Goal: Task Accomplishment & Management: Manage account settings

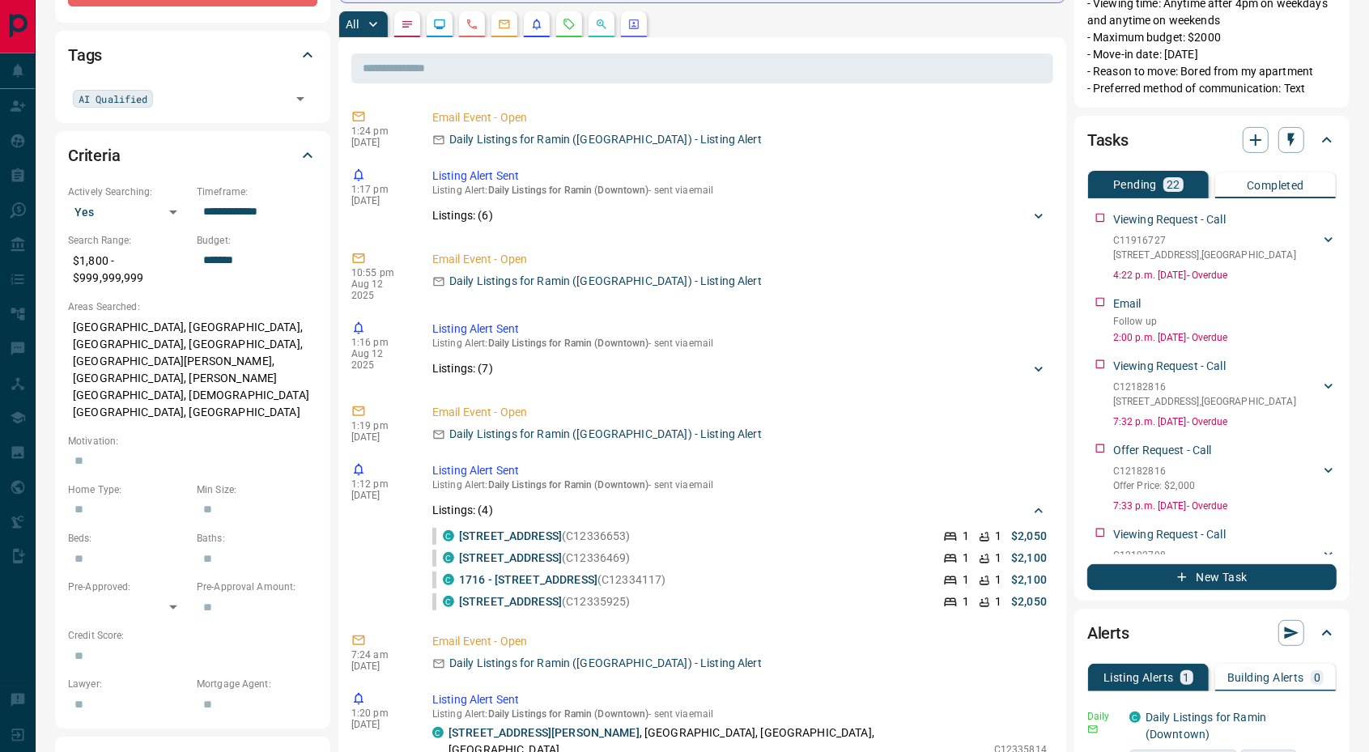
scroll to position [270, 0]
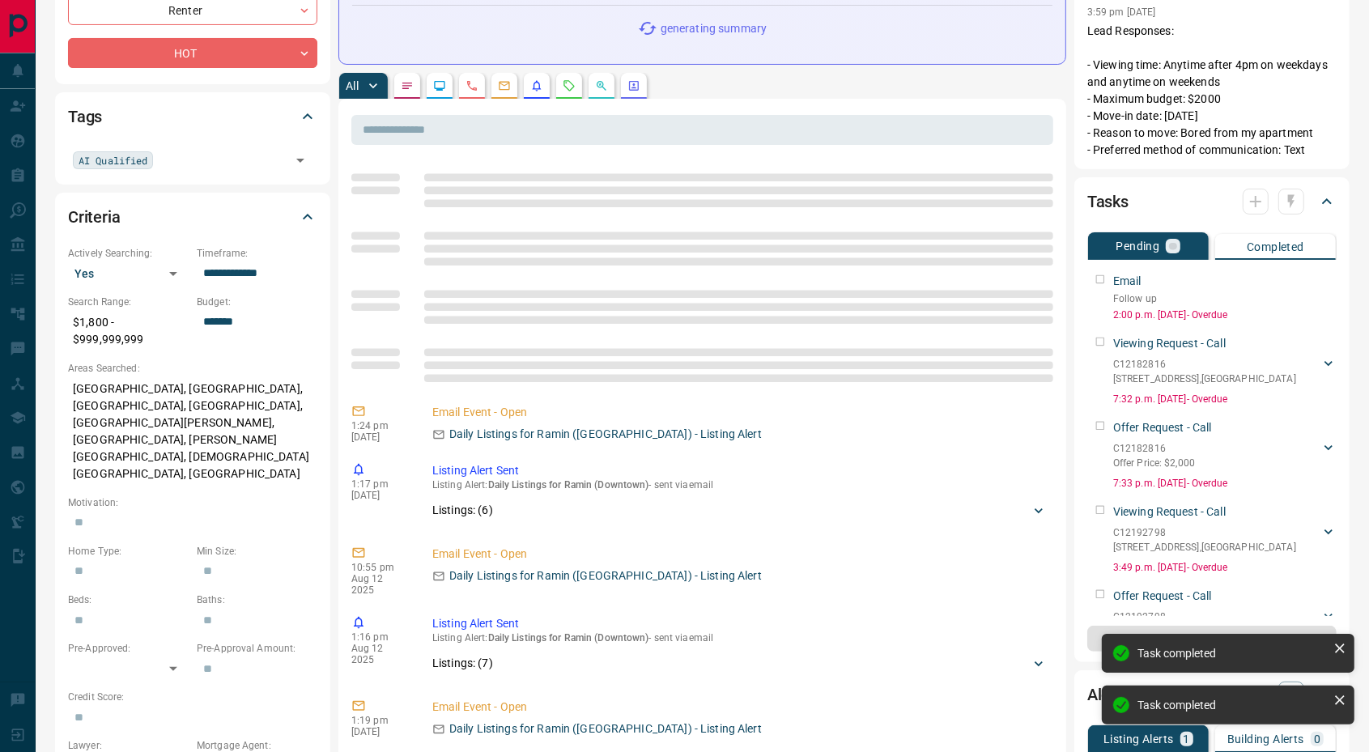
click at [1101, 279] on div "Email Follow up 2:00 p.m. [DATE] - Overdue" at bounding box center [1212, 294] width 249 height 56
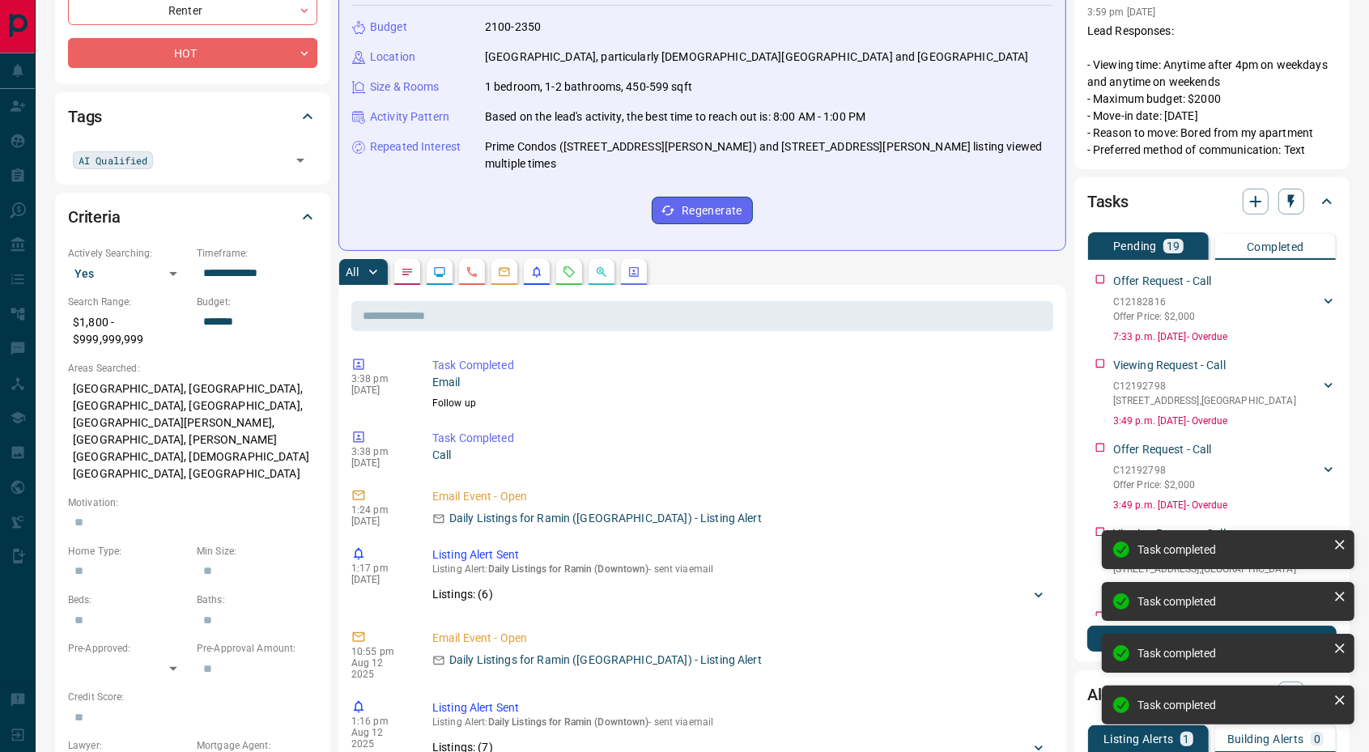
click at [1101, 279] on div "Offer Request - Call C12182816 Offer Price: $2,000 [PERSON_NAME] 4168308270 [EM…" at bounding box center [1212, 305] width 249 height 78
click at [1101, 279] on div "Viewing Request - Call C12192798 [STREET_ADDRESS][GEOGRAPHIC_DATA] 4168308270 […" at bounding box center [1212, 305] width 249 height 78
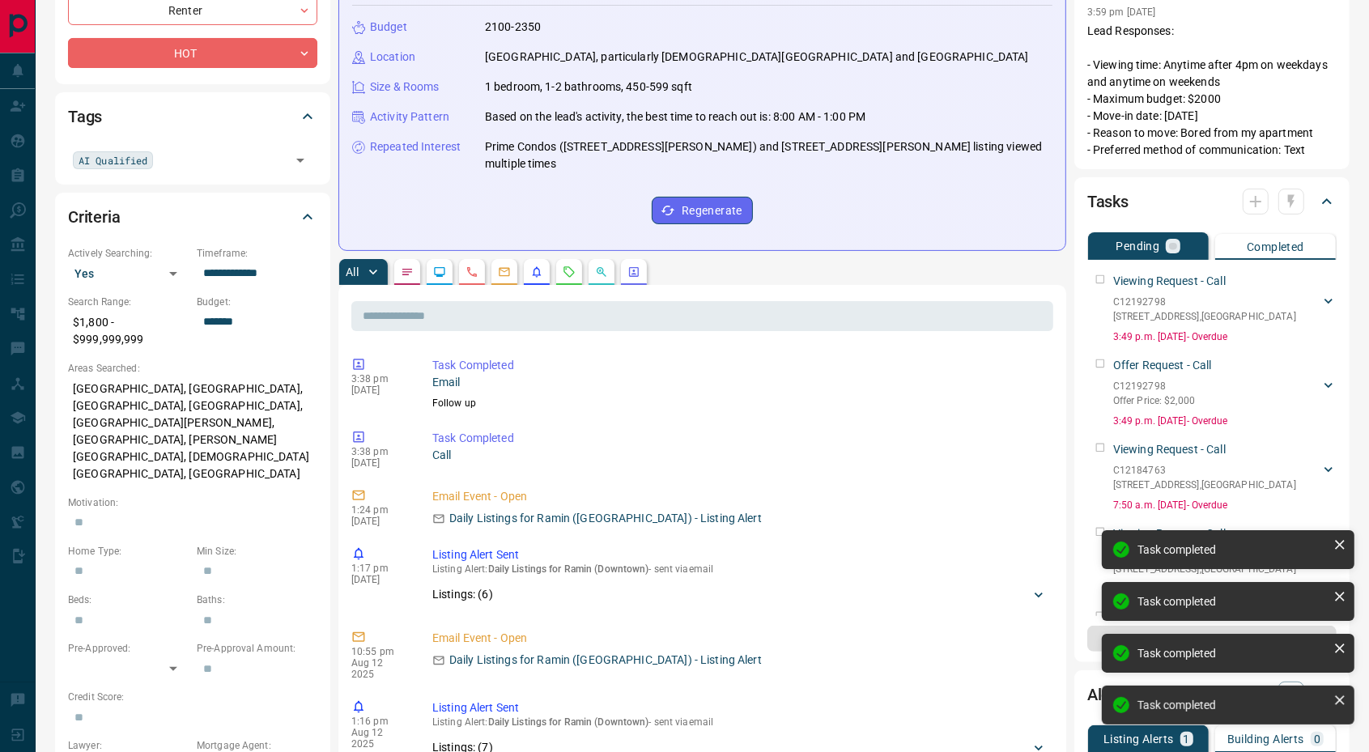
click at [1101, 279] on div "Viewing Request - Call C12192798 [STREET_ADDRESS][GEOGRAPHIC_DATA] 4168308270 […" at bounding box center [1212, 305] width 249 height 78
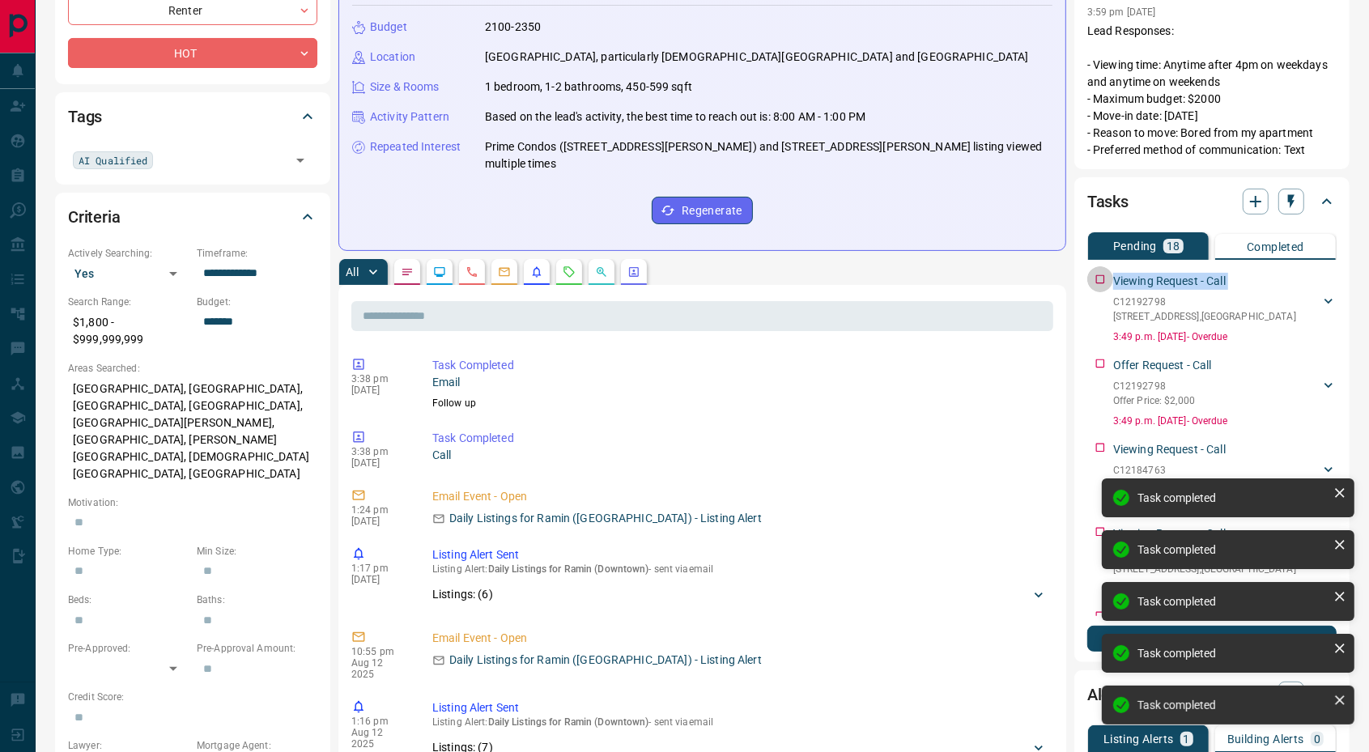
click at [1101, 279] on div "Viewing Request - Call C12192798 [STREET_ADDRESS][GEOGRAPHIC_DATA] 4168308270 […" at bounding box center [1212, 305] width 249 height 78
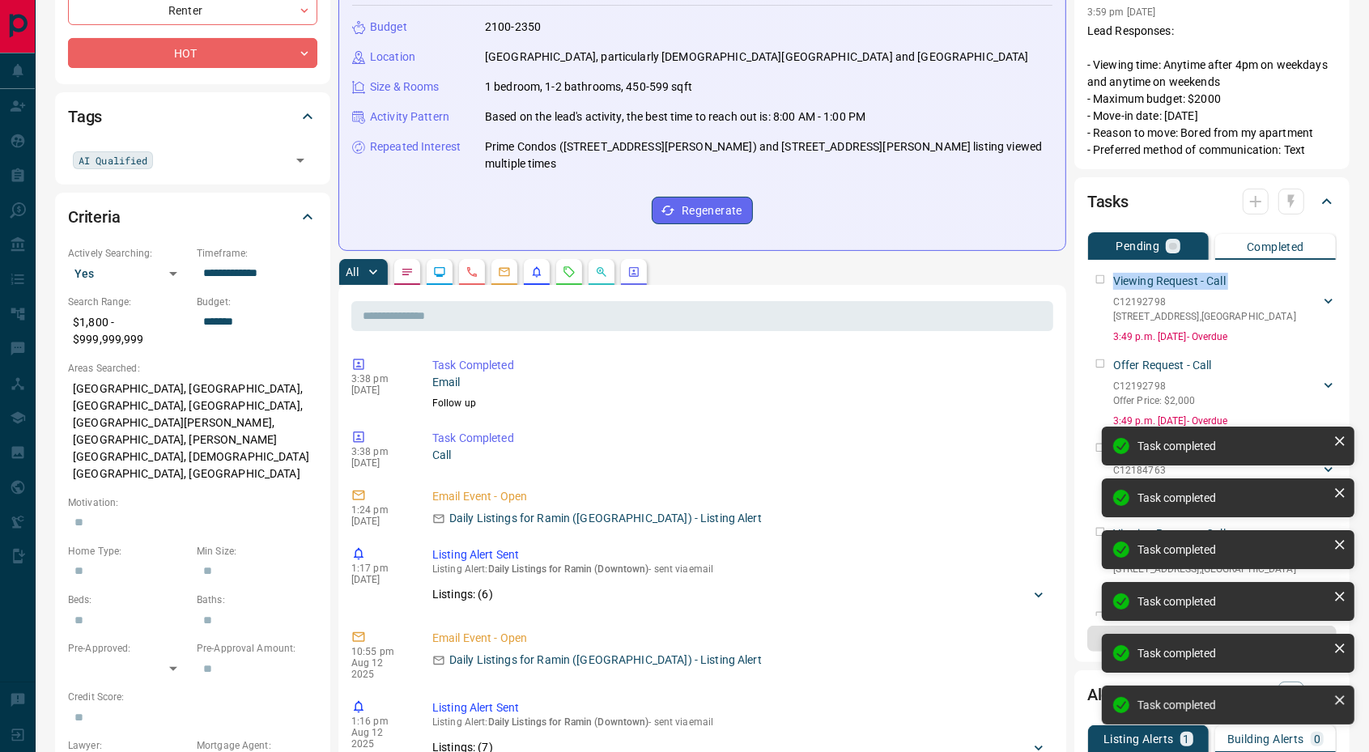
click at [1101, 279] on div "Viewing Request - Call C12192798 [STREET_ADDRESS][GEOGRAPHIC_DATA] 4168308270 […" at bounding box center [1212, 305] width 249 height 78
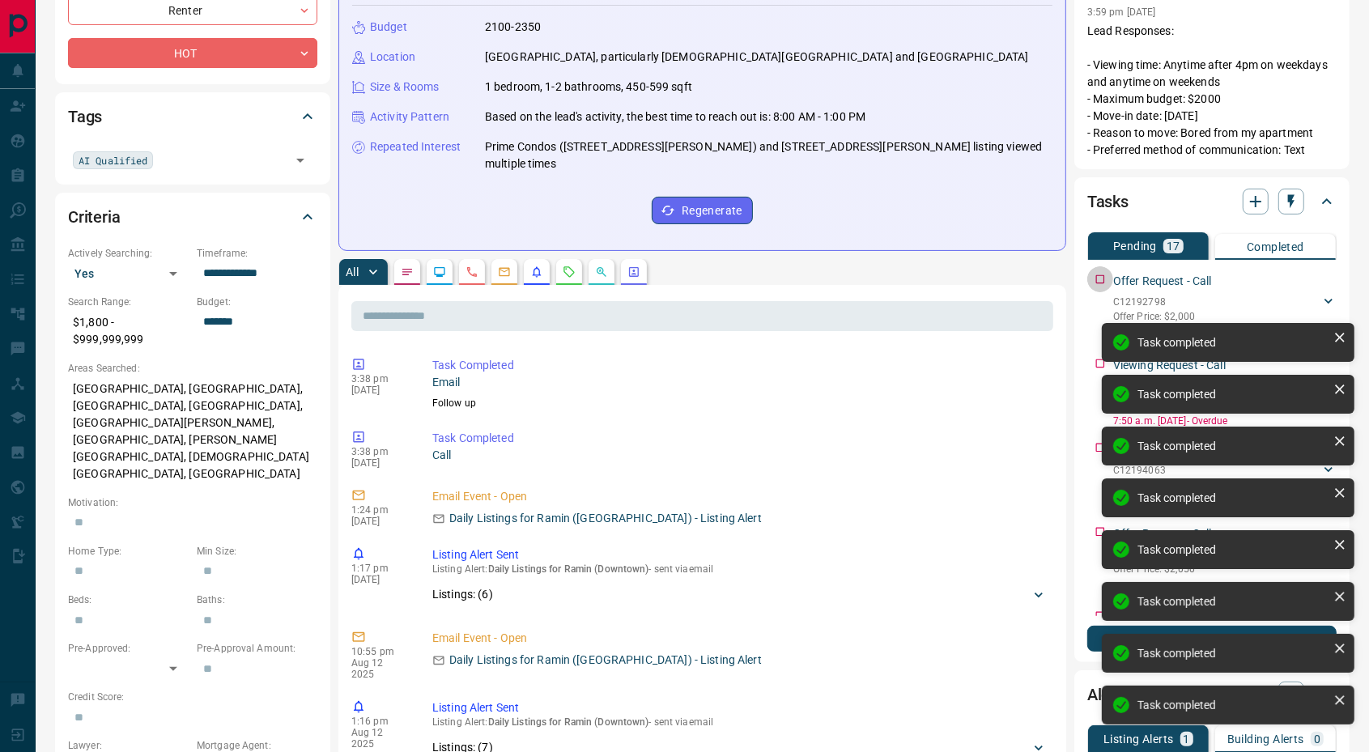
click at [1101, 279] on div "Offer Request - Call C12192798 Offer Price: $2,000 [PERSON_NAME] 4168308270 [EM…" at bounding box center [1212, 305] width 249 height 78
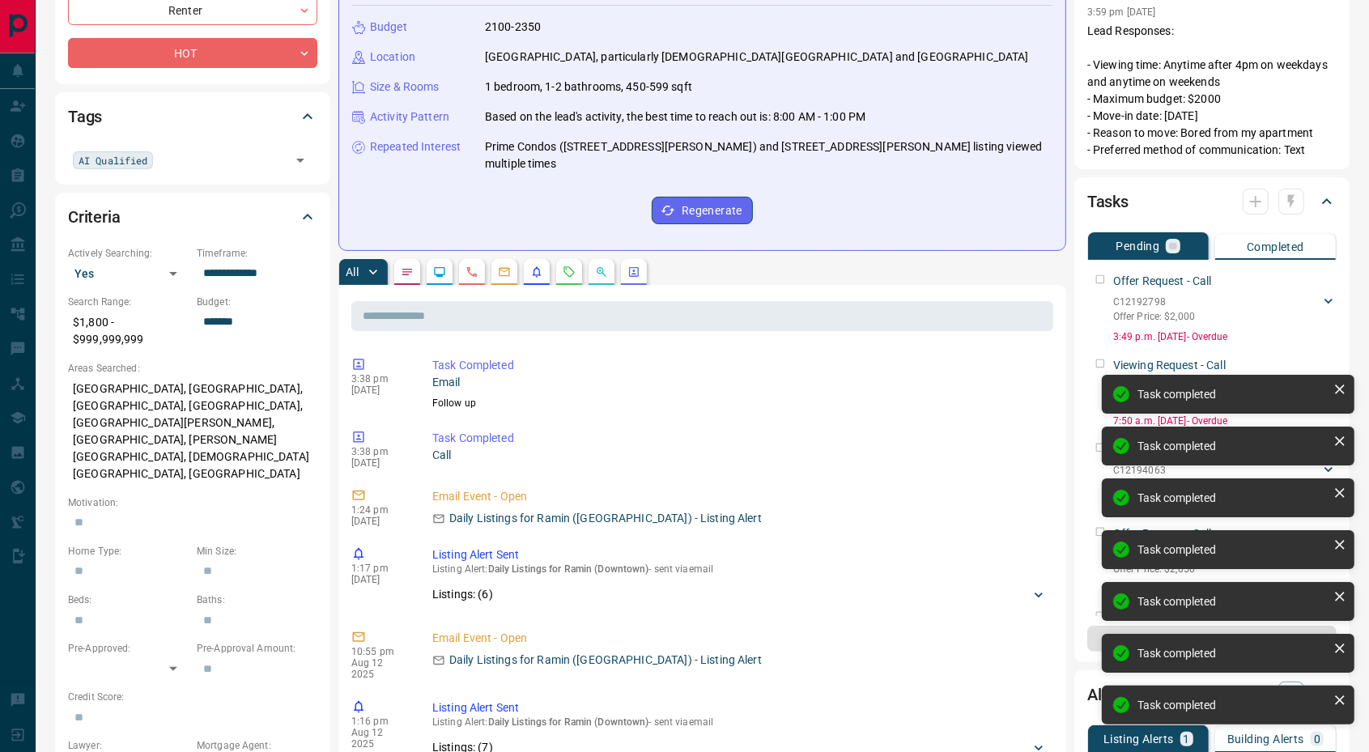
click at [1101, 320] on div "Task completed Task completed Task completed Task completed Task completed Task…" at bounding box center [1228, 530] width 259 height 421
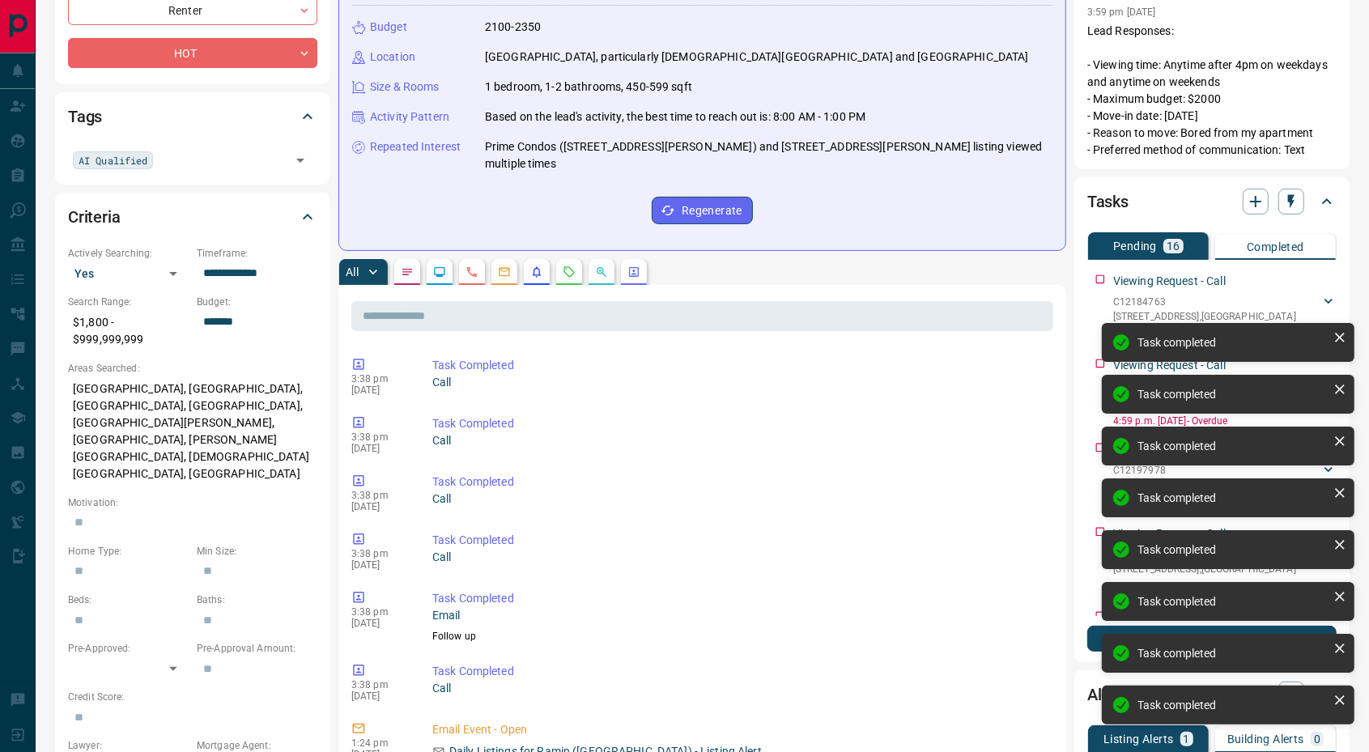
click at [1101, 279] on div "**********" at bounding box center [684, 705] width 1369 height 1950
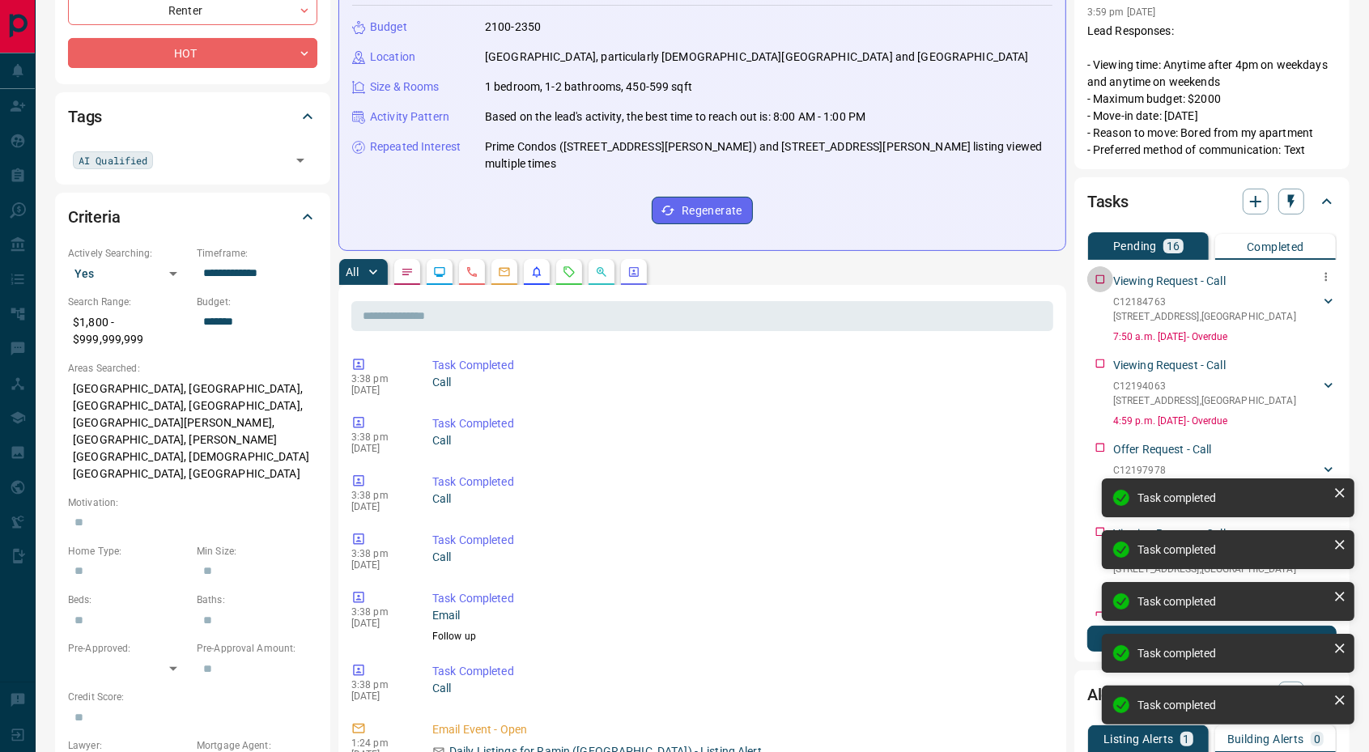
click at [1101, 279] on div "Viewing Request - Call C12184763 [STREET_ADDRESS][GEOGRAPHIC_DATA] 4168308270 […" at bounding box center [1212, 305] width 249 height 78
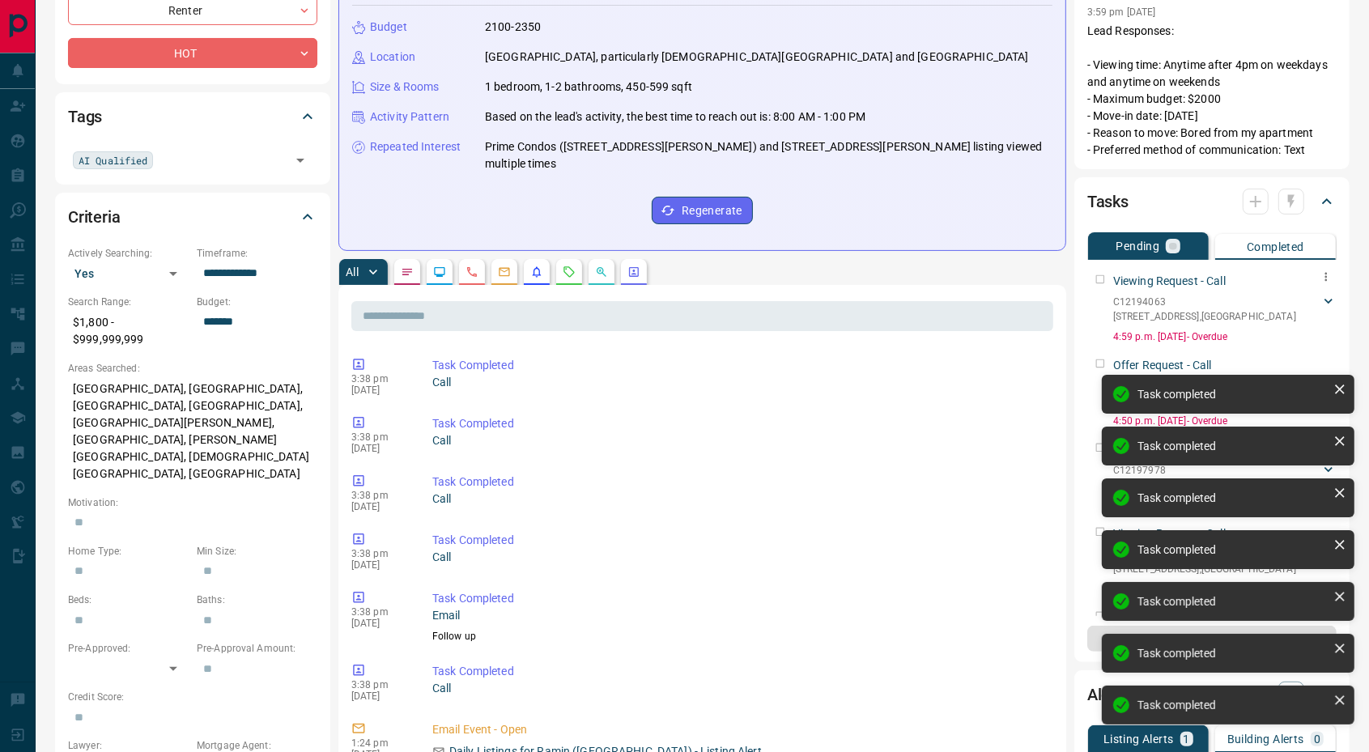
click at [1101, 320] on div "Task completed Task completed Task completed Task completed Task completed Task…" at bounding box center [1228, 530] width 259 height 421
click at [1101, 279] on div "Task completed Task completed Task completed Task completed Task completed Task…" at bounding box center [1228, 504] width 259 height 473
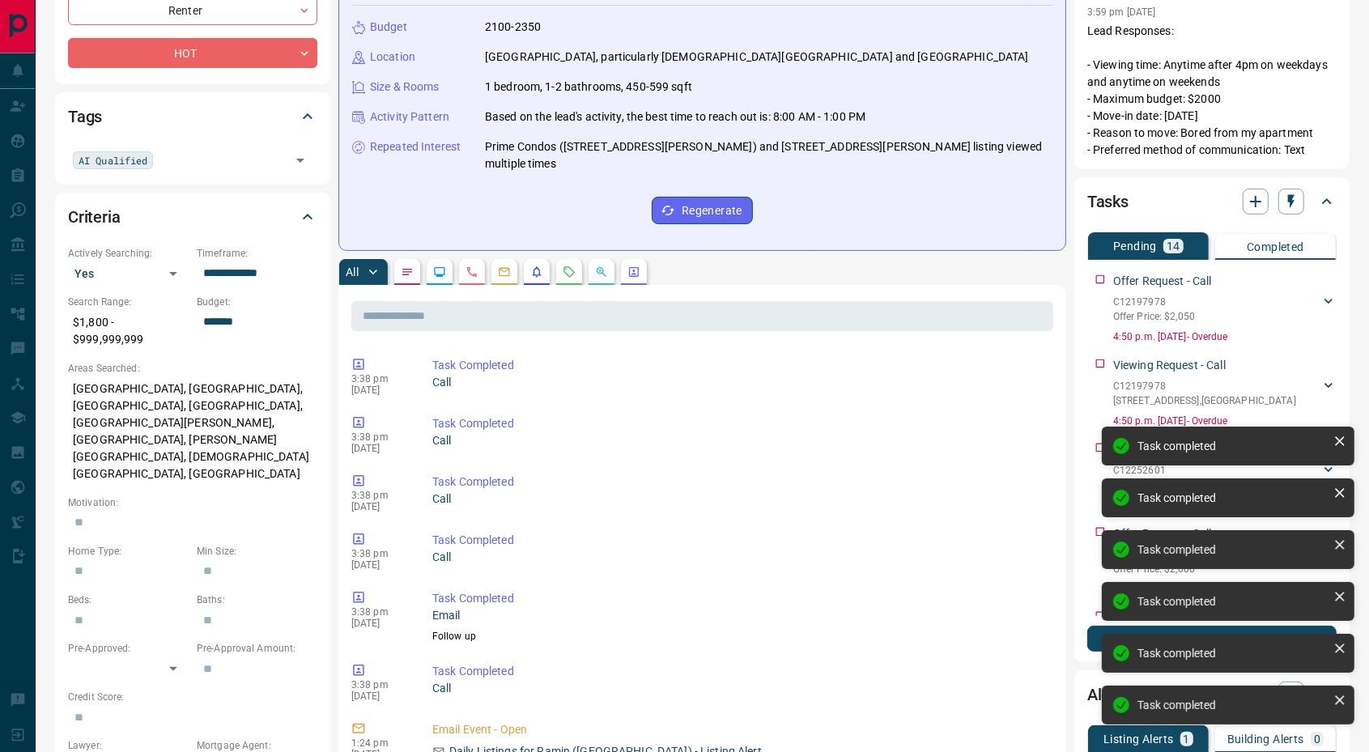
click at [1101, 279] on div "Task completed Task completed Task completed Task completed Task completed Task…" at bounding box center [1228, 478] width 259 height 525
click at [1101, 279] on div "Offer Request - Call C12197978 Offer Price: $2,050 [PERSON_NAME] 4168308270 [EM…" at bounding box center [1212, 305] width 249 height 78
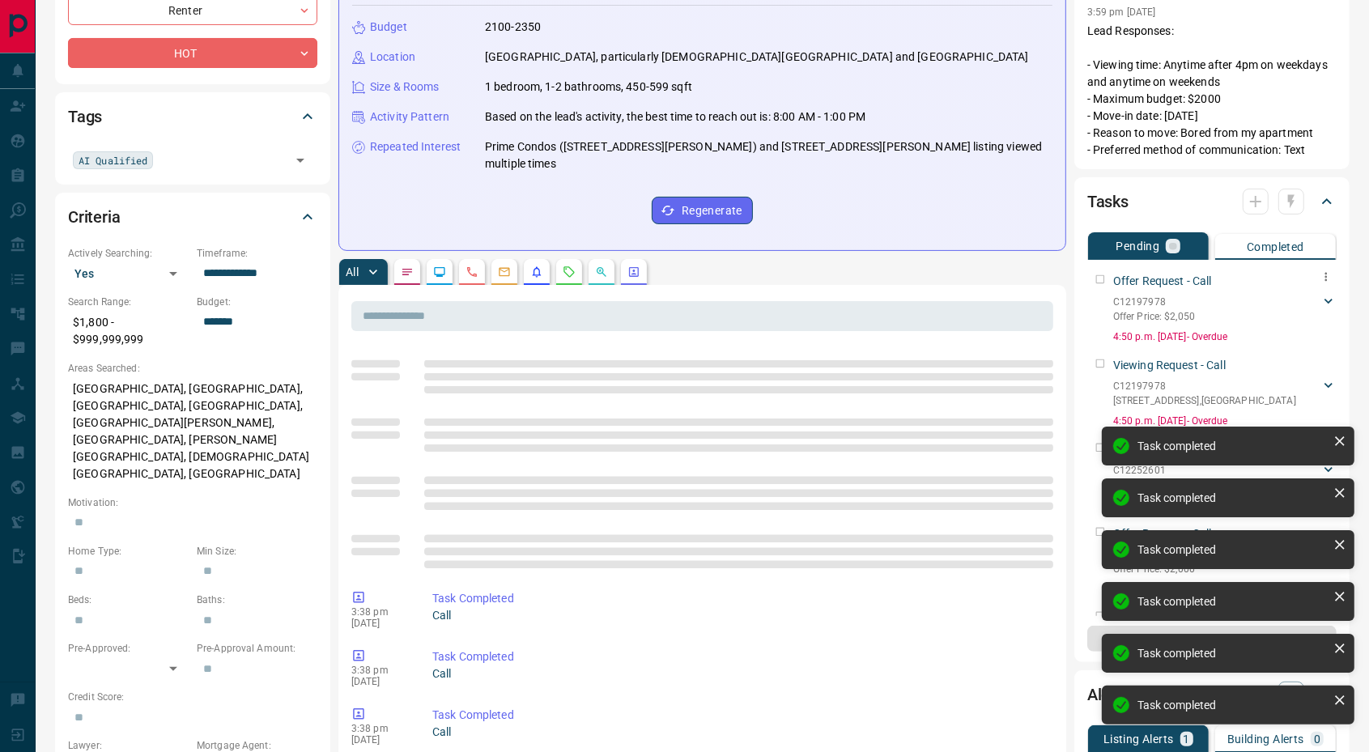
click at [1101, 279] on div "Offer Request - Call C12197978 Offer Price: $2,050 [PERSON_NAME] 4168308270 [EM…" at bounding box center [1212, 305] width 249 height 78
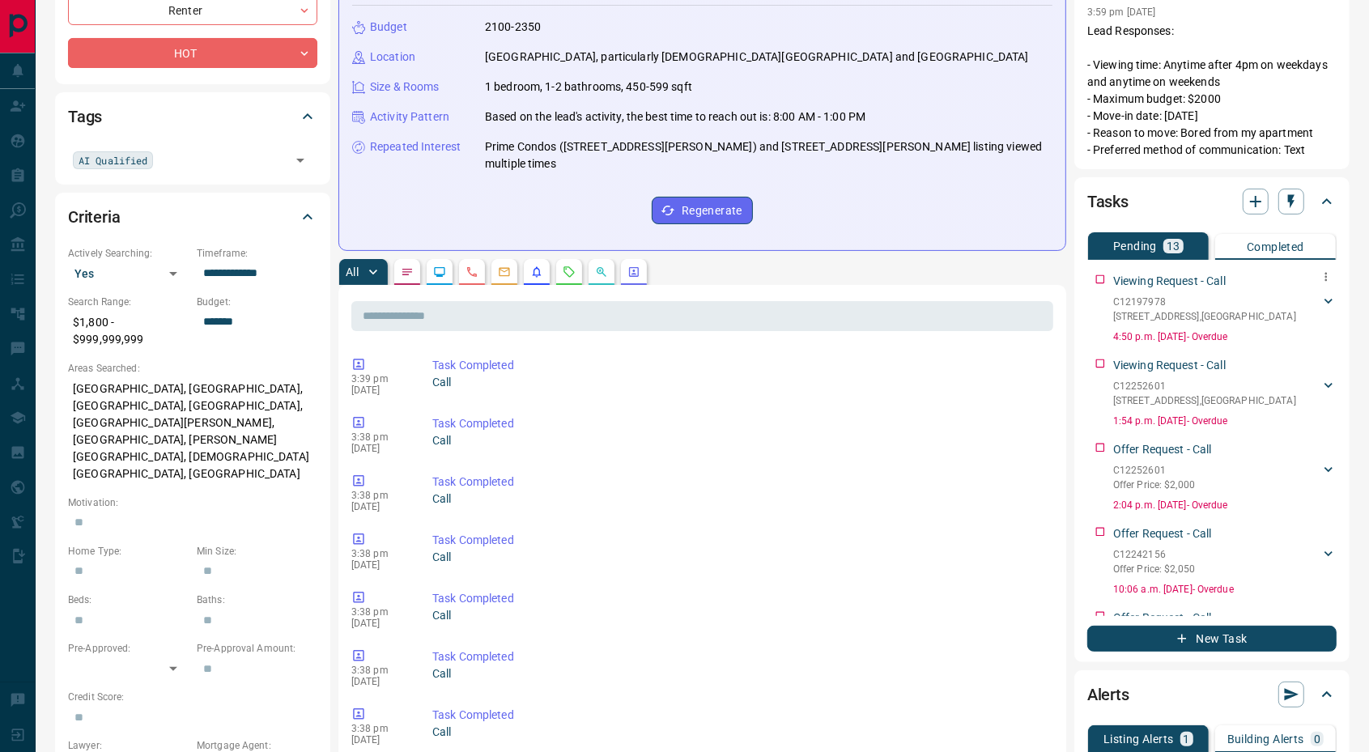
click at [1101, 279] on div "Viewing Request - Call C12197978 [STREET_ADDRESS][GEOGRAPHIC_DATA] 4168308270 […" at bounding box center [1212, 305] width 249 height 78
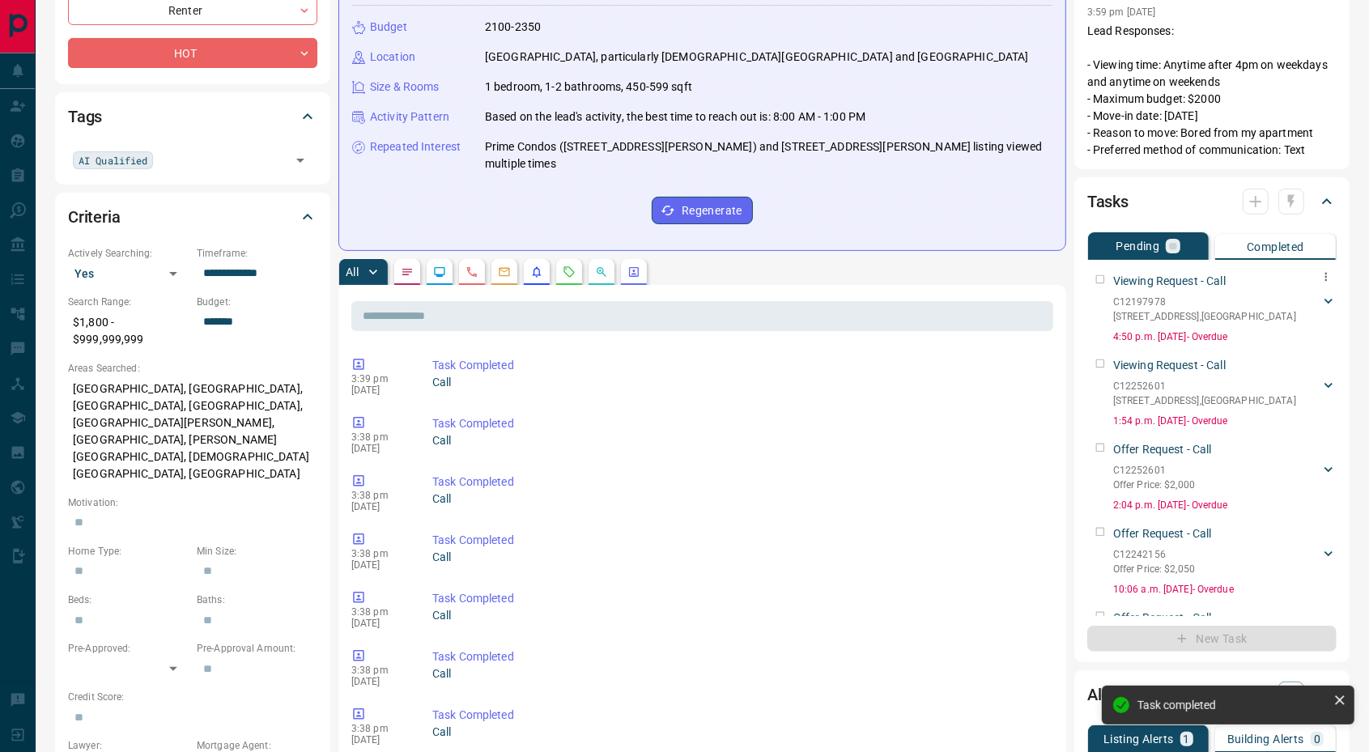
click at [1101, 279] on div "Viewing Request - Call C12197978 [STREET_ADDRESS][GEOGRAPHIC_DATA] 4168308270 […" at bounding box center [1212, 305] width 249 height 78
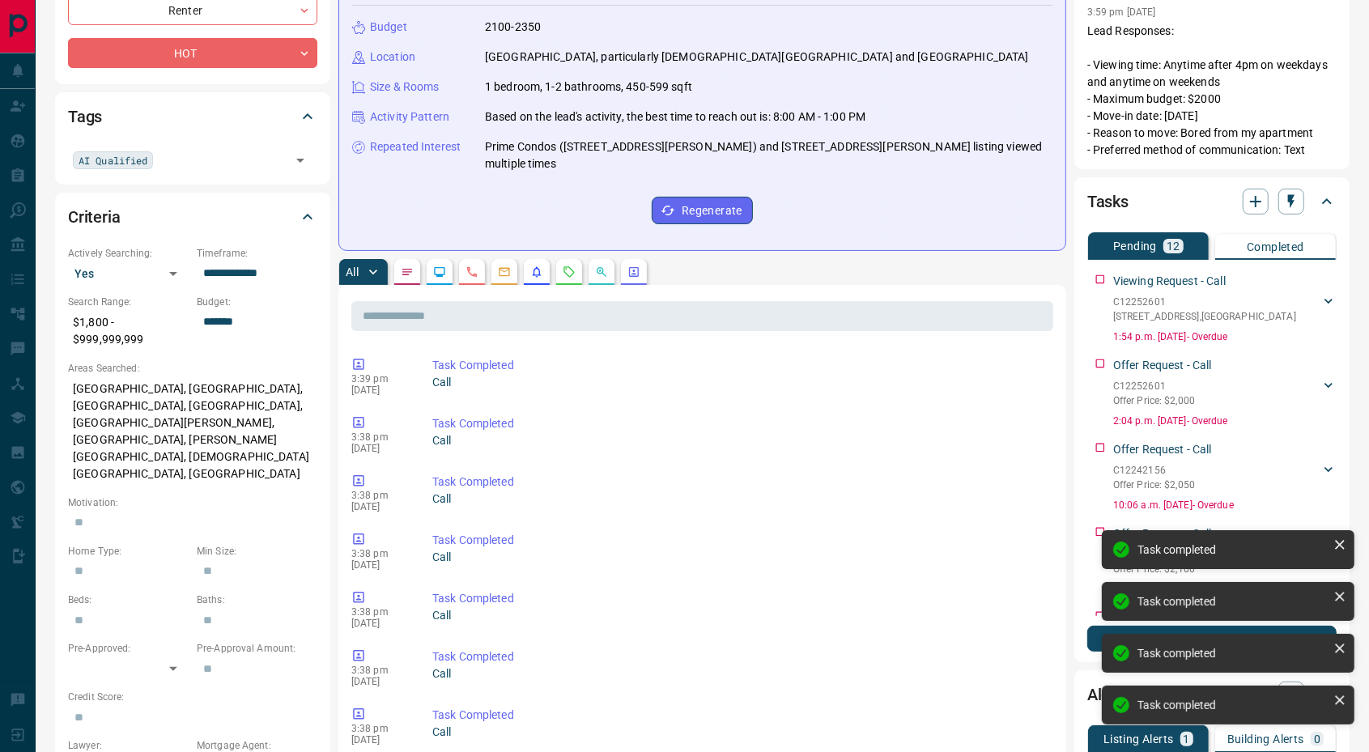
click at [1101, 279] on div "Viewing Request - Call C12252601 [STREET_ADDRESS][GEOGRAPHIC_DATA] 4168308270 […" at bounding box center [1212, 305] width 249 height 78
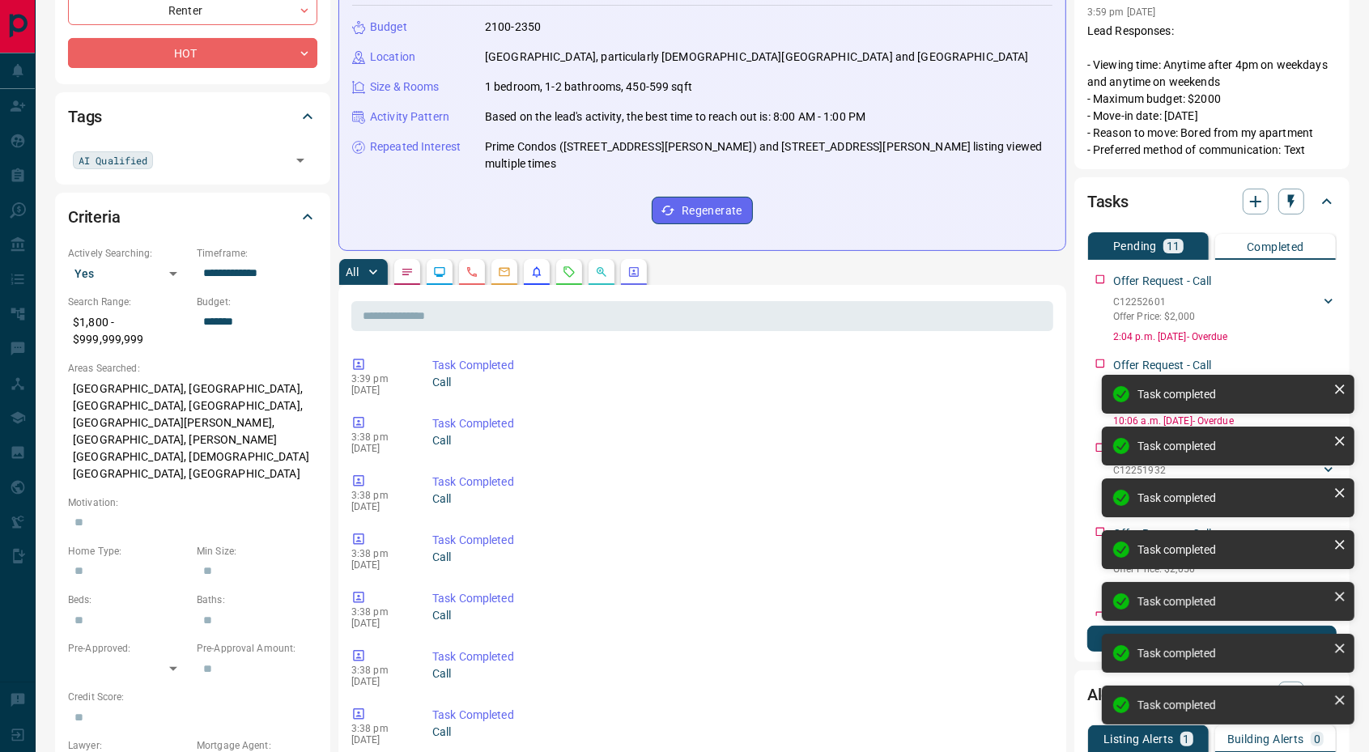
click at [1101, 279] on div "Offer Request - Call C12252601 Offer Price: $2,000 [PERSON_NAME] 4168308270 [EM…" at bounding box center [1212, 305] width 249 height 78
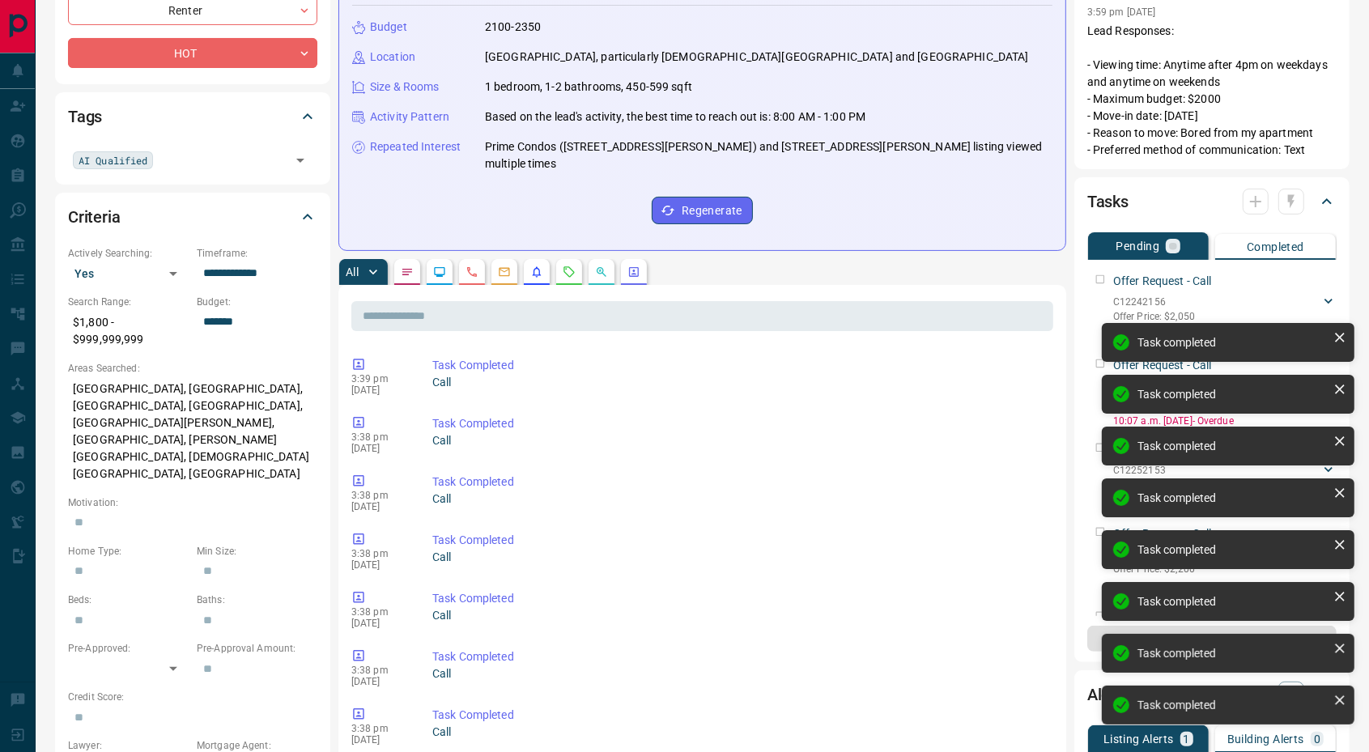
click at [1101, 279] on div "**********" at bounding box center [684, 705] width 1369 height 1950
click at [1101, 320] on div "Task completed Task completed Task completed Task completed Task completed Task…" at bounding box center [1228, 530] width 259 height 421
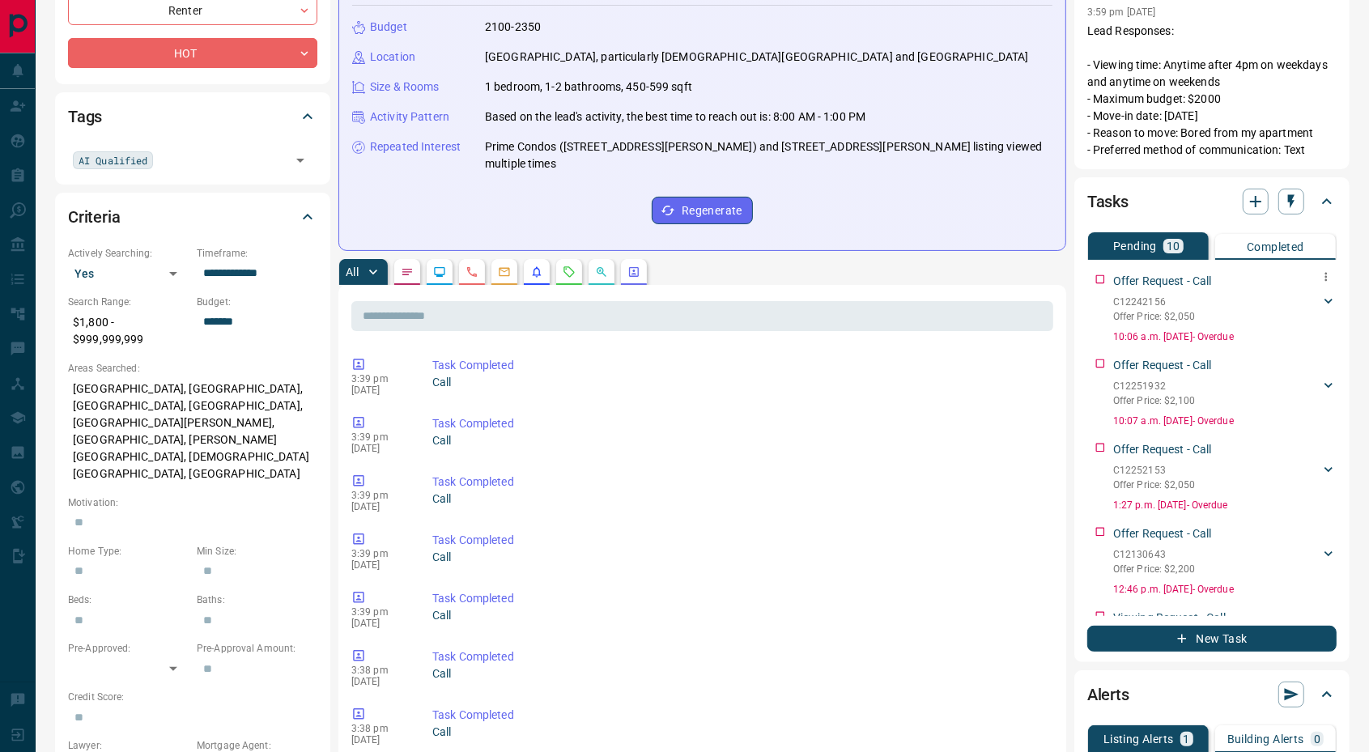
click at [1101, 279] on div "Offer Request - Call C12242156 Offer Price: $2,050 [PERSON_NAME] 4168308270 [EM…" at bounding box center [1212, 305] width 249 height 78
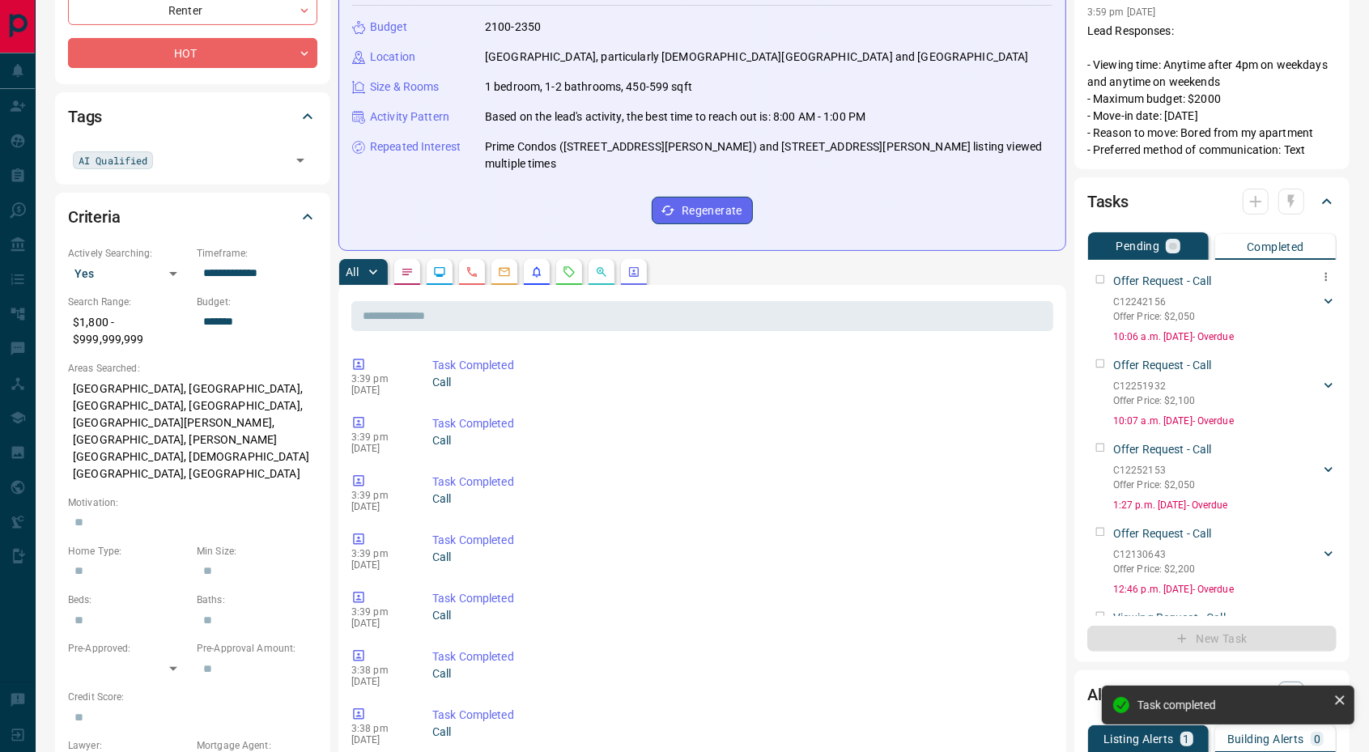
click at [1101, 351] on div "Offer Request - Call C12251932 Offer Price: $2,100 [PERSON_NAME] 4168308270 [EM…" at bounding box center [1212, 390] width 249 height 78
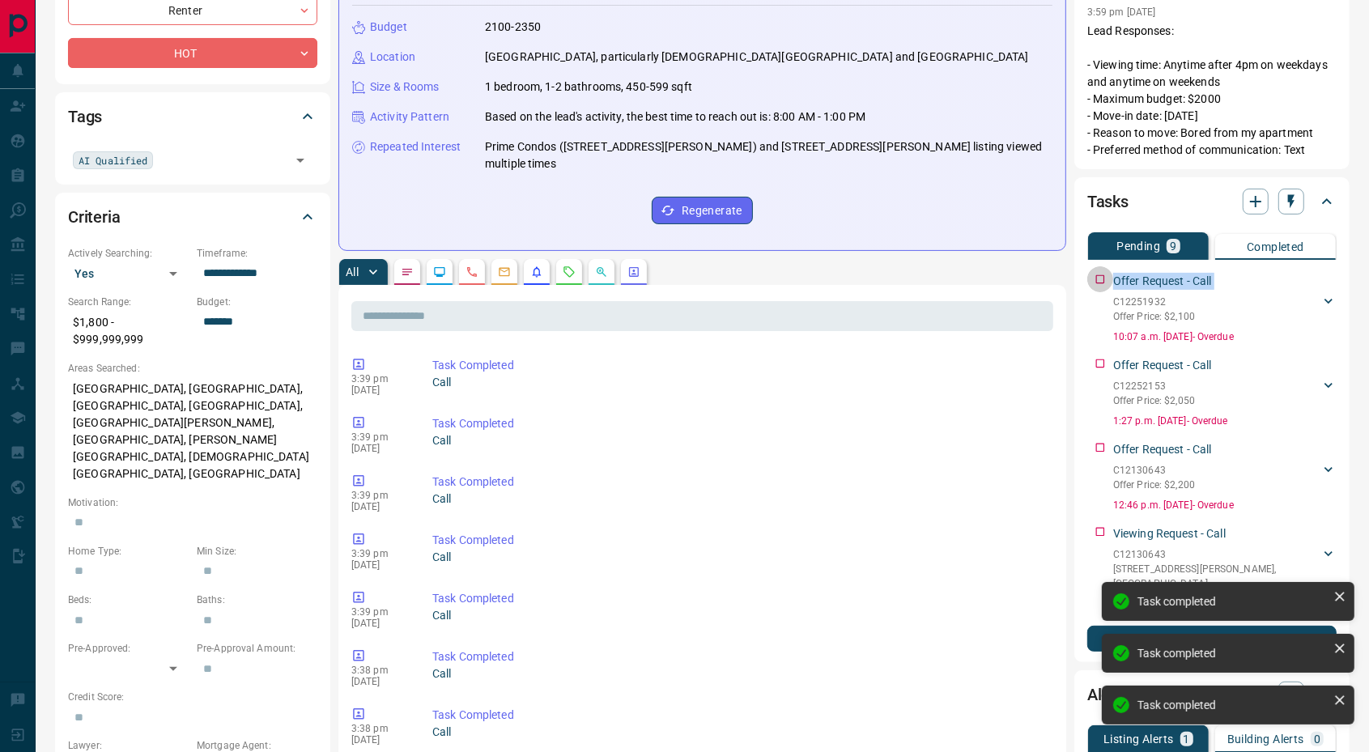
click at [1101, 279] on div "Offer Request - Call C12251932 Offer Price: $2,100 [PERSON_NAME] 4168308270 [EM…" at bounding box center [1212, 305] width 249 height 78
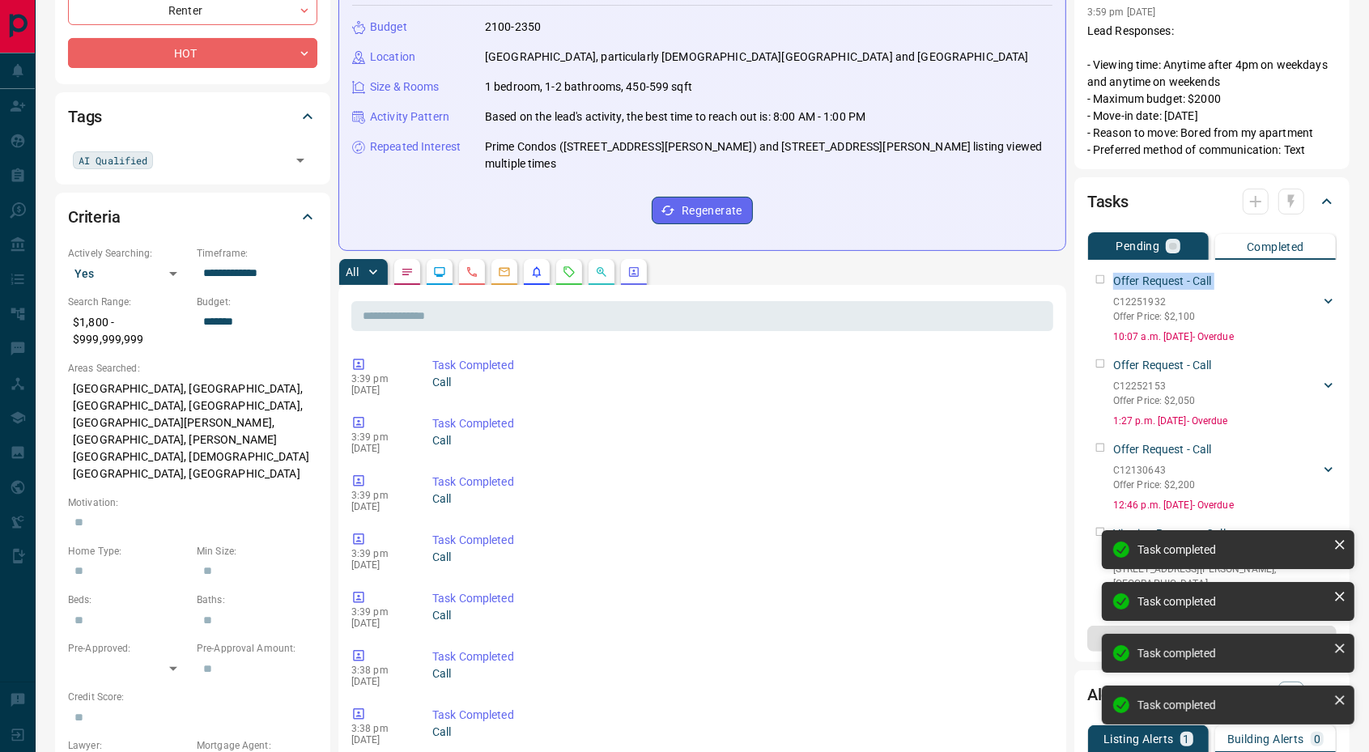
click at [1101, 279] on div "Offer Request - Call C12251932 Offer Price: $2,100 [PERSON_NAME] 4168308270 [EM…" at bounding box center [1212, 305] width 249 height 78
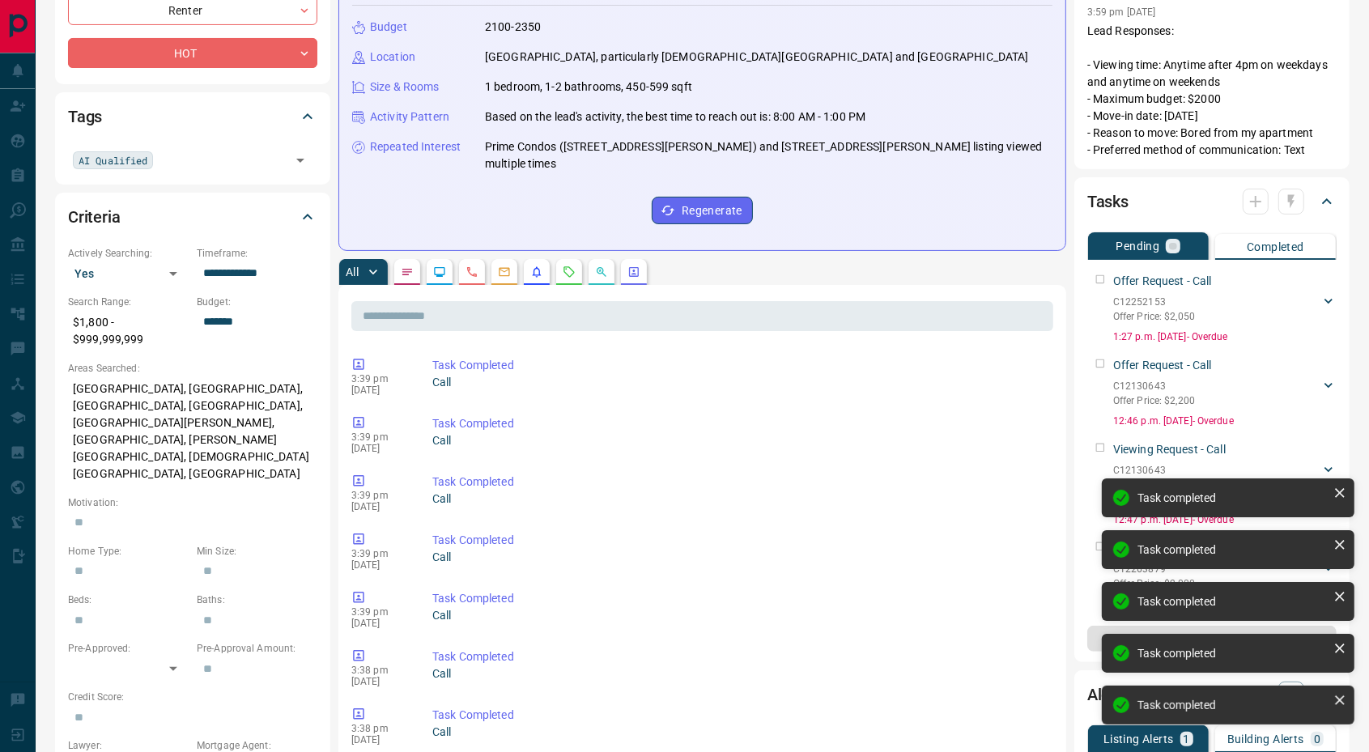
click at [1101, 279] on div "Offer Request - Call C12252153 Offer Price: $2,050 [PERSON_NAME] 4168308270 [EM…" at bounding box center [1212, 305] width 249 height 78
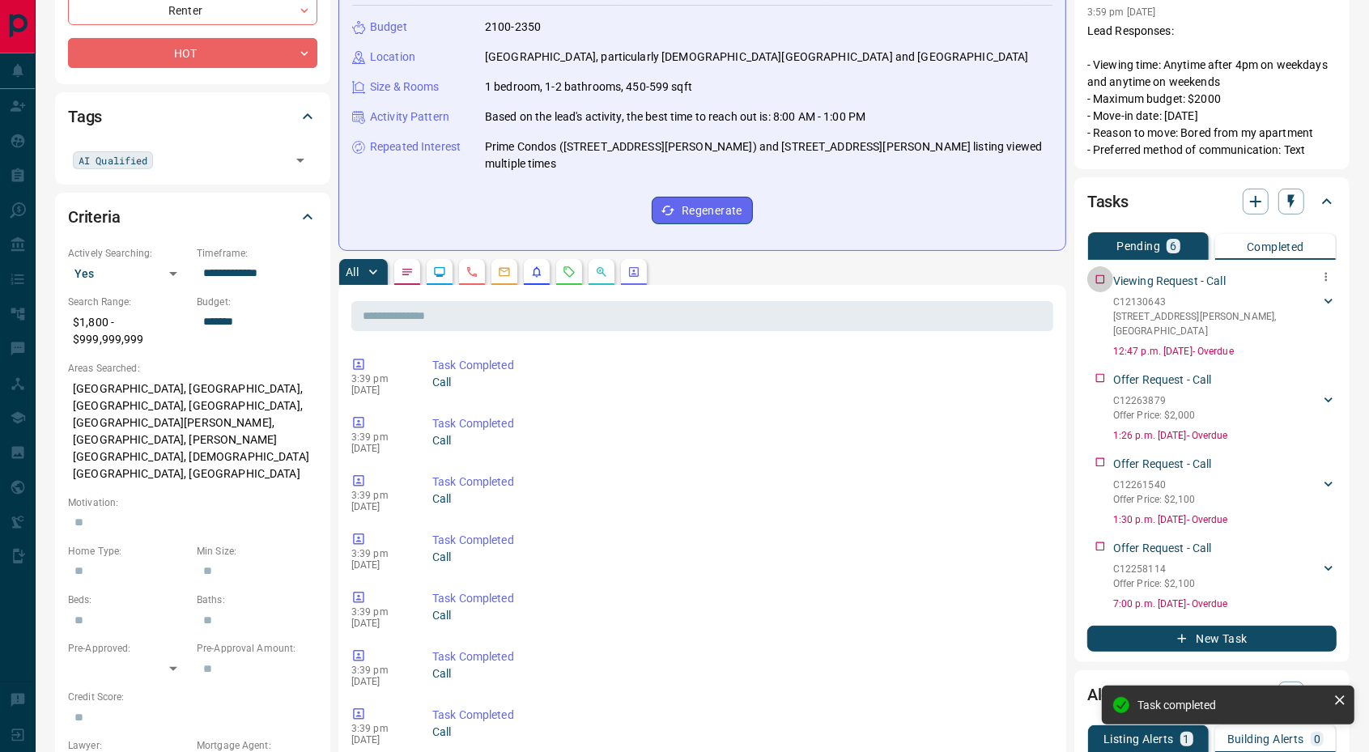
click at [1101, 279] on div "Viewing Request - Call C12130643 [STREET_ADDRESS][PERSON_NAME] Kashefi 41683082…" at bounding box center [1212, 312] width 249 height 92
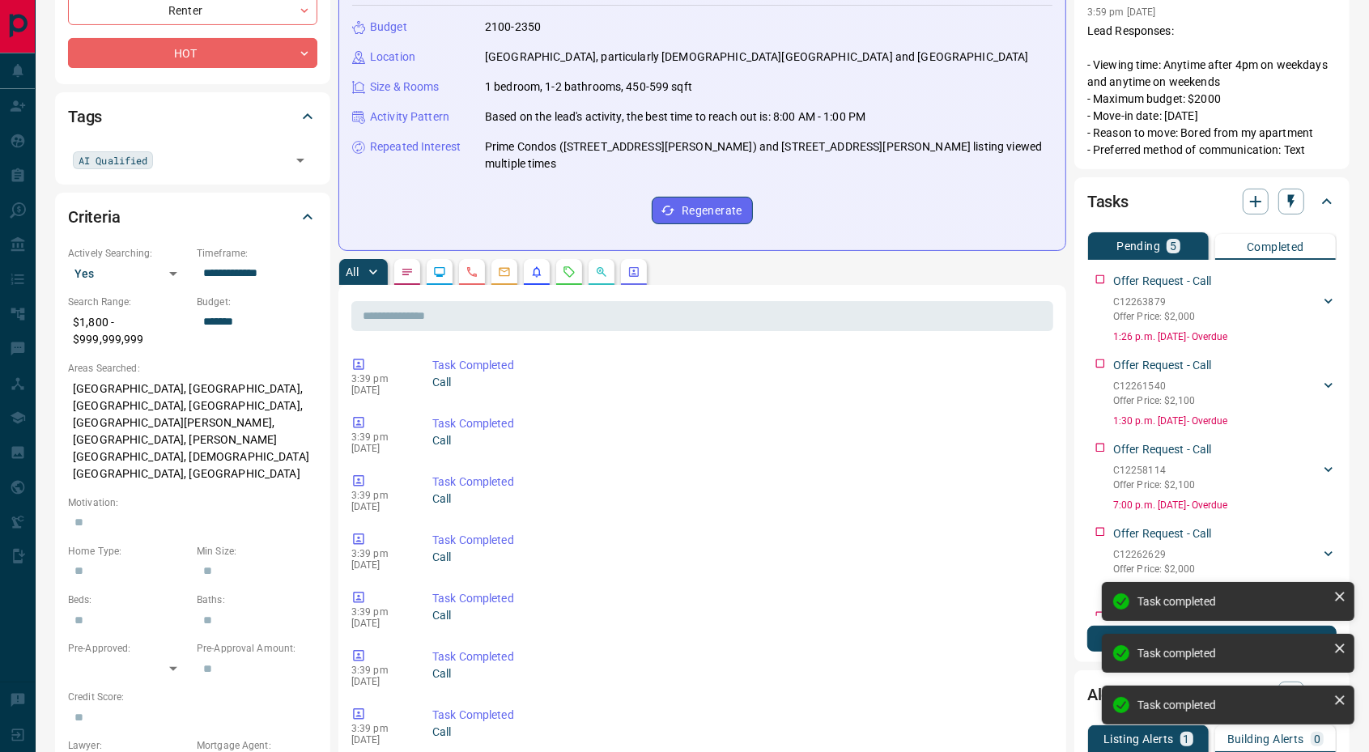
click at [1101, 279] on div "Offer Request - Call C12263879 Offer Price: $2,000 [PERSON_NAME] 4168308270 [EM…" at bounding box center [1212, 305] width 249 height 78
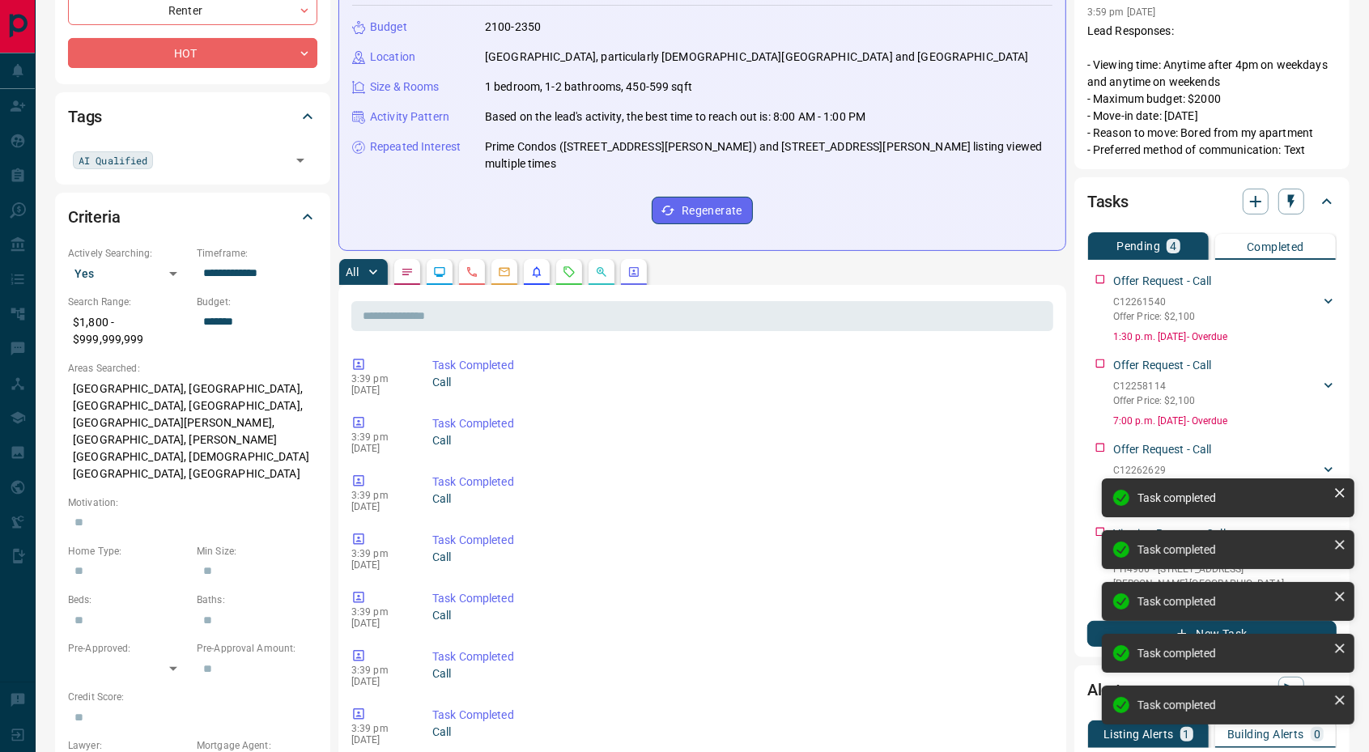
click at [1101, 279] on div "Offer Request - Call C12261540 Offer Price: $2,100 [PERSON_NAME] 4168308270 [EM…" at bounding box center [1212, 305] width 249 height 78
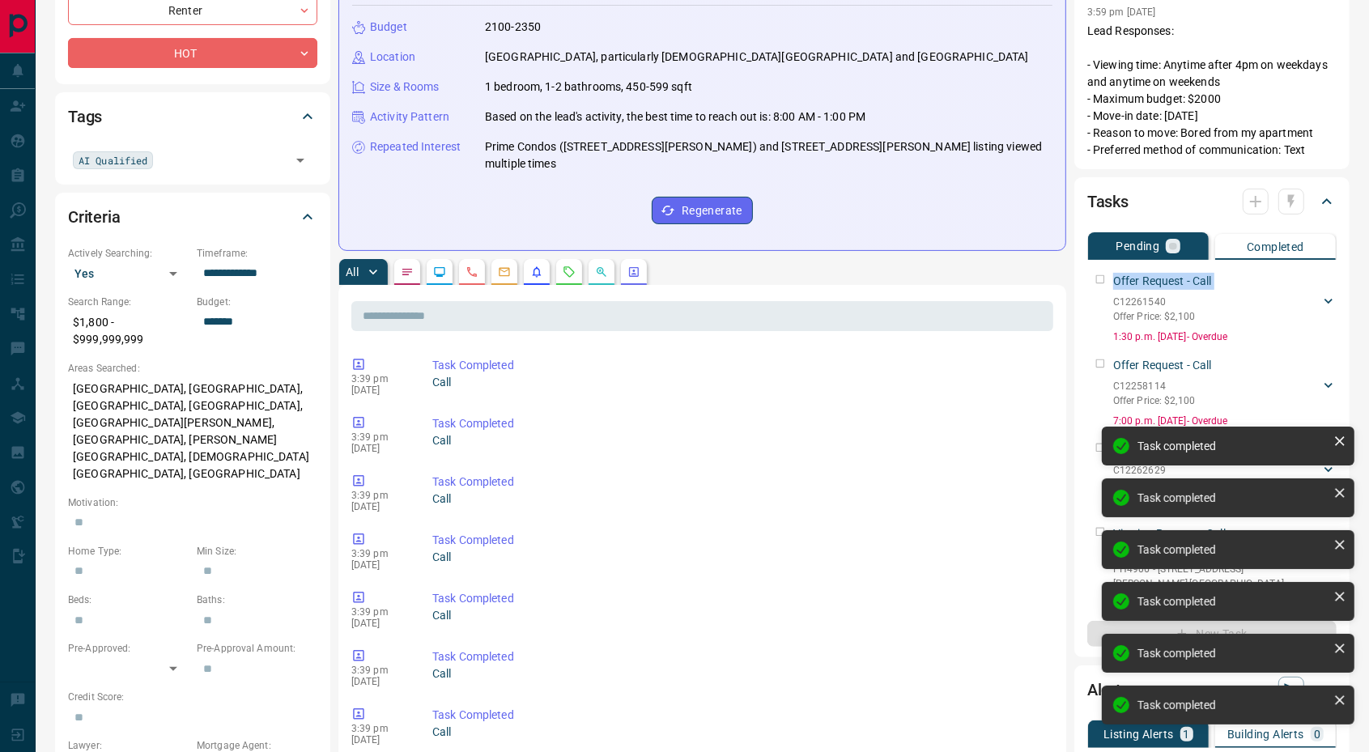
click at [1101, 279] on div "Offer Request - Call C12261540 Offer Price: $2,100 [PERSON_NAME] 4168308270 [EM…" at bounding box center [1212, 305] width 249 height 78
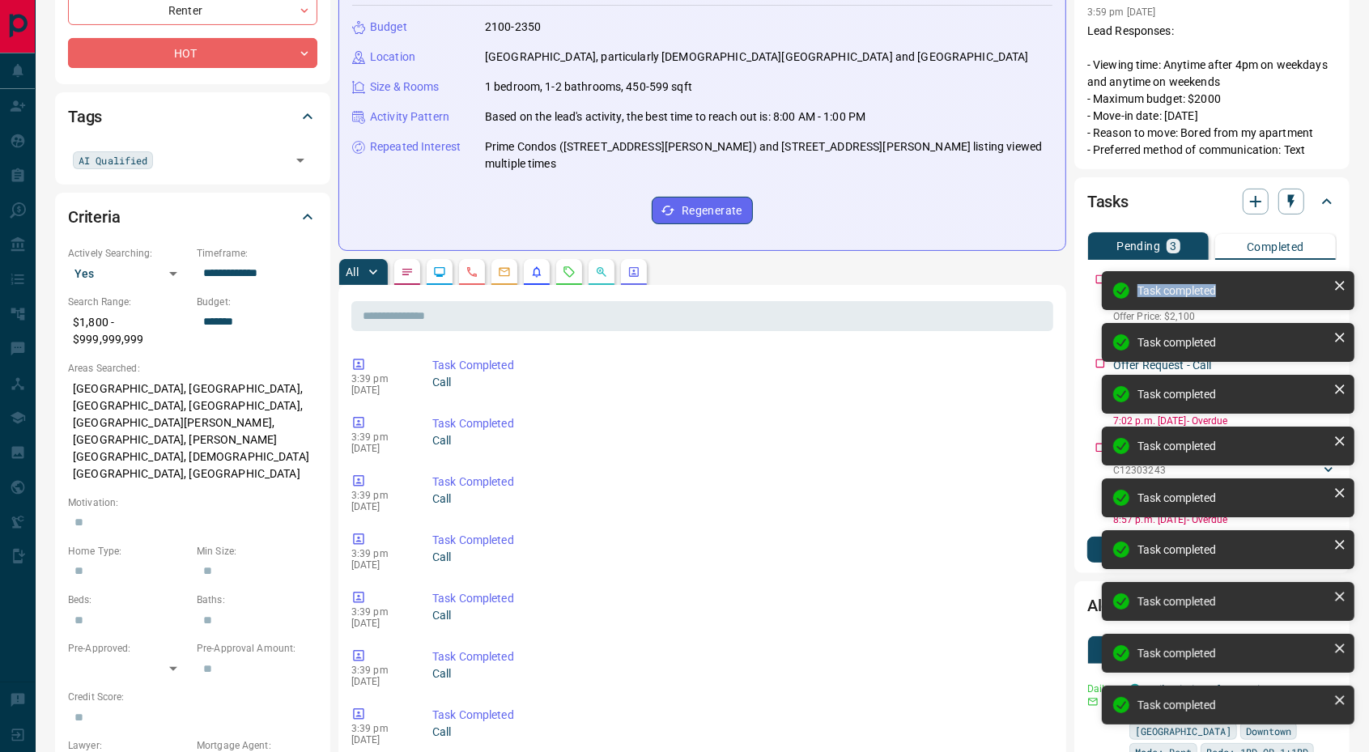
click at [1101, 279] on div "Task completed Task completed Task completed Task completed Task completed Task…" at bounding box center [1228, 504] width 259 height 473
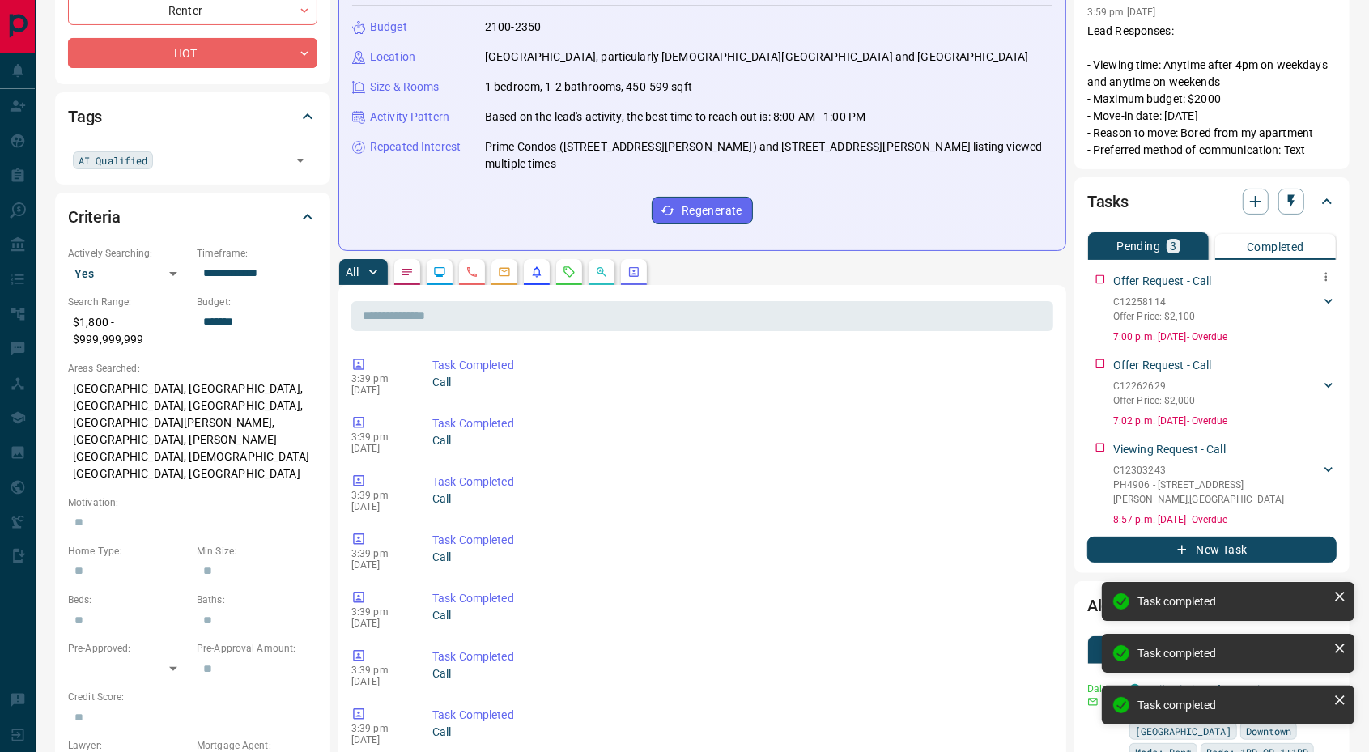
click at [1101, 279] on div "Offer Request - Call C12258114 Offer Price: $2,100 [PERSON_NAME] 4168308270 [EM…" at bounding box center [1212, 305] width 249 height 78
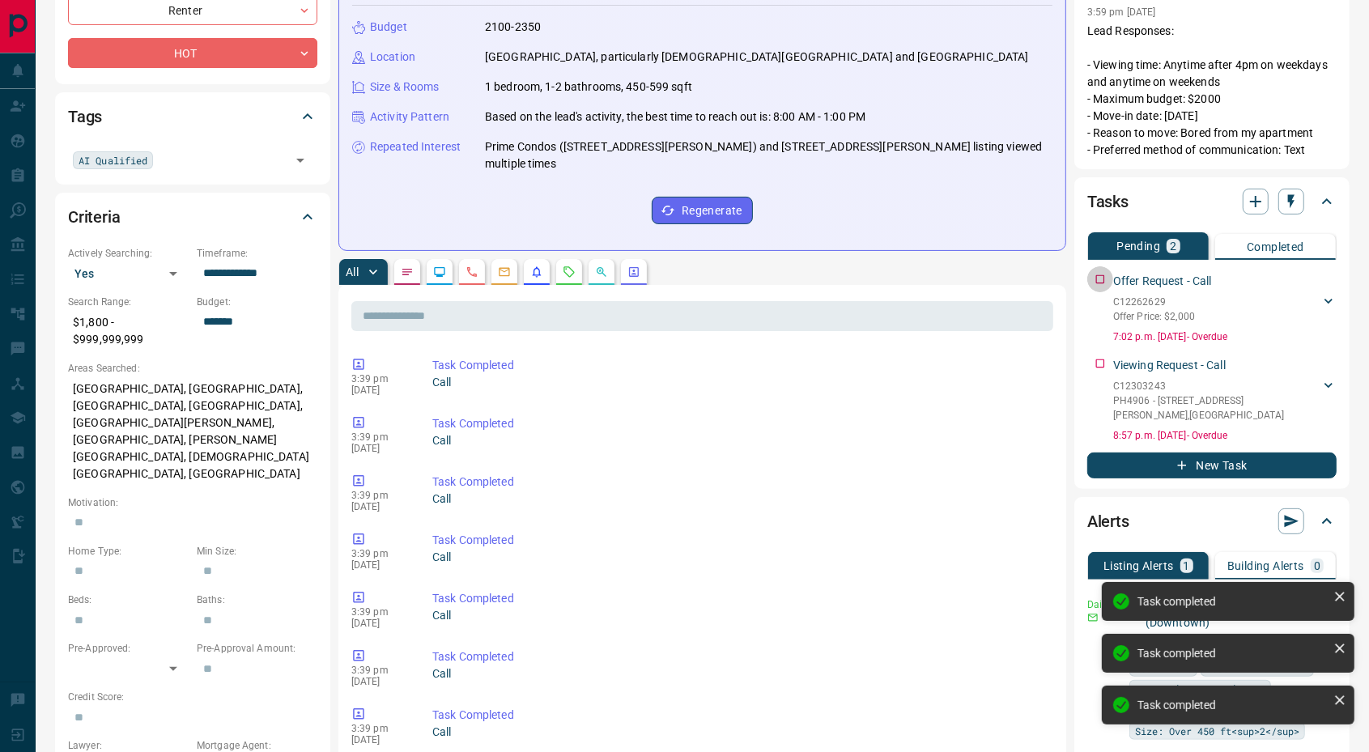
click at [1101, 279] on div "Offer Request - Call C12262629 Offer Price: $2,000 [PERSON_NAME] 4168308270 [EM…" at bounding box center [1212, 305] width 249 height 78
click at [1101, 351] on div "Viewing Request - Call C12303243 PH4906 - [STREET_ADDRESS][PERSON_NAME] Kashefi…" at bounding box center [1212, 397] width 249 height 92
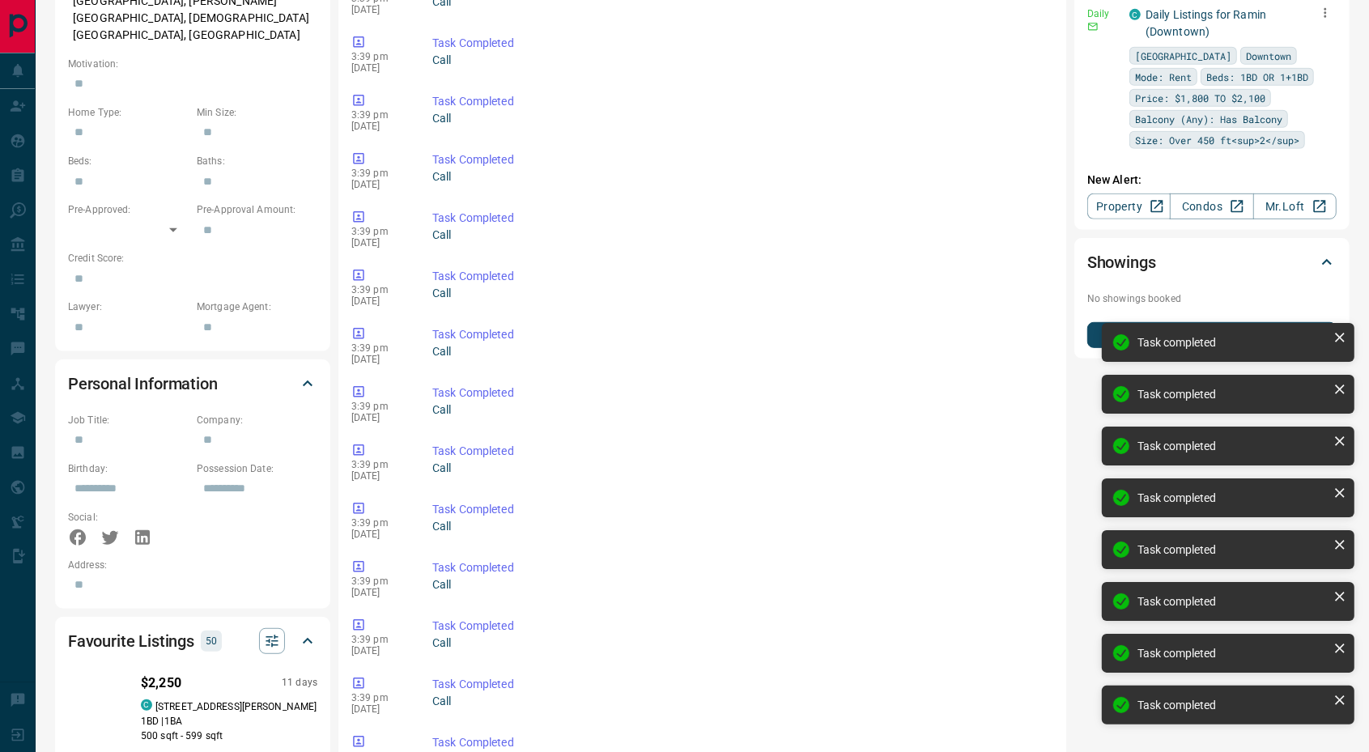
scroll to position [607, 0]
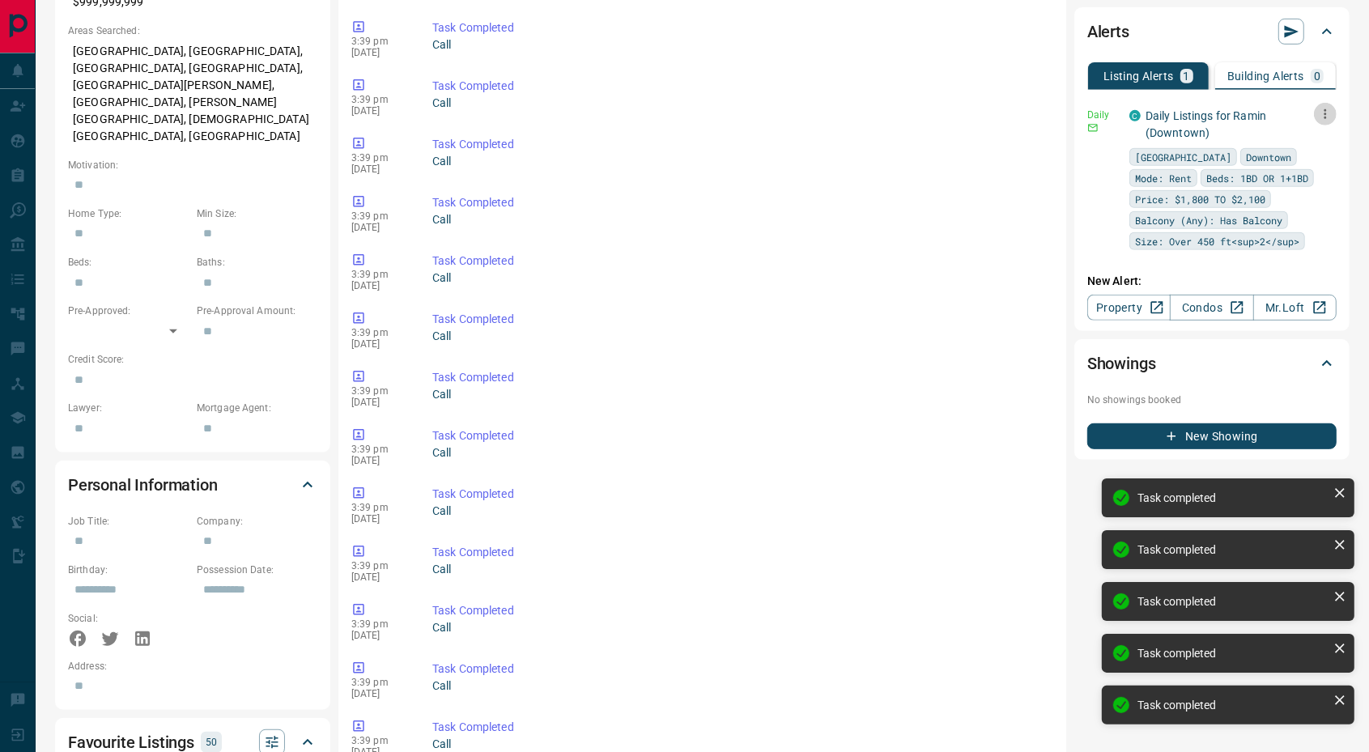
click at [1319, 113] on icon "button" at bounding box center [1325, 114] width 15 height 15
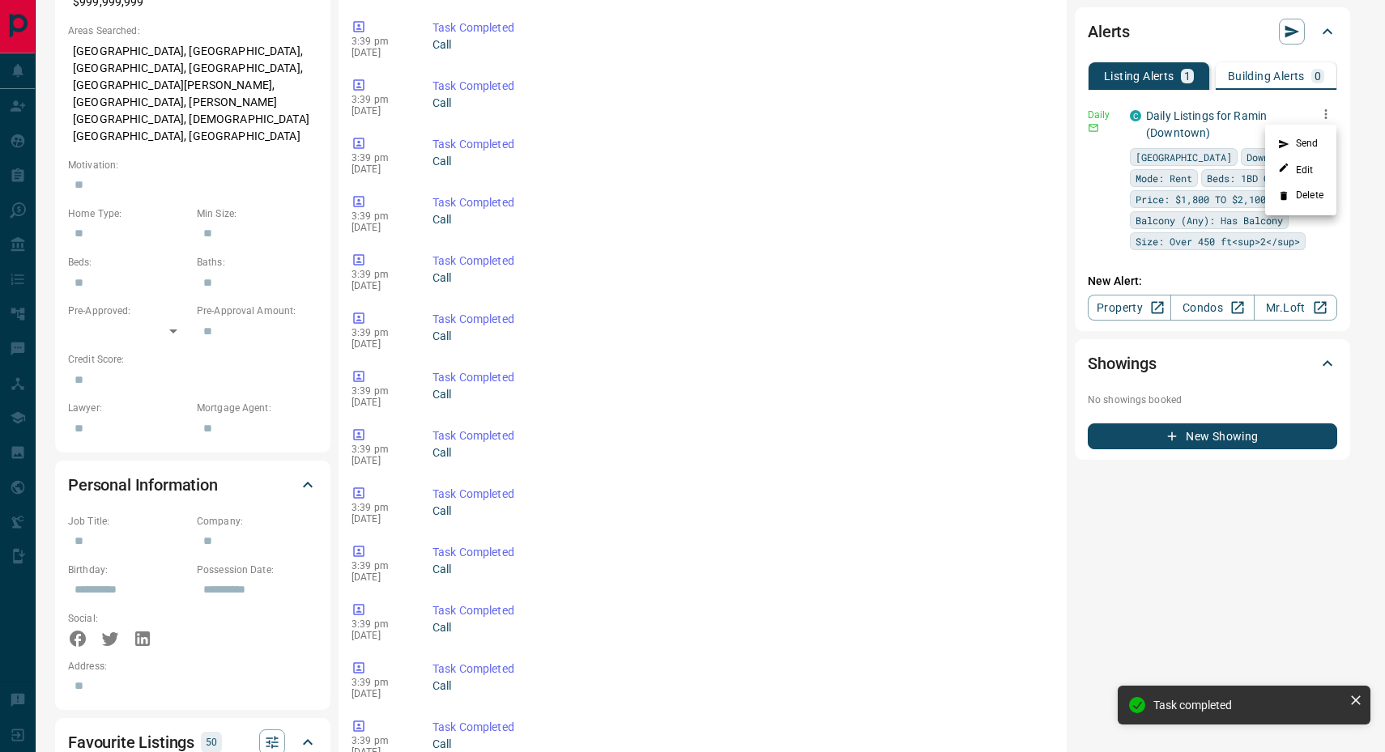
click at [1293, 195] on li "Delete" at bounding box center [1300, 196] width 71 height 26
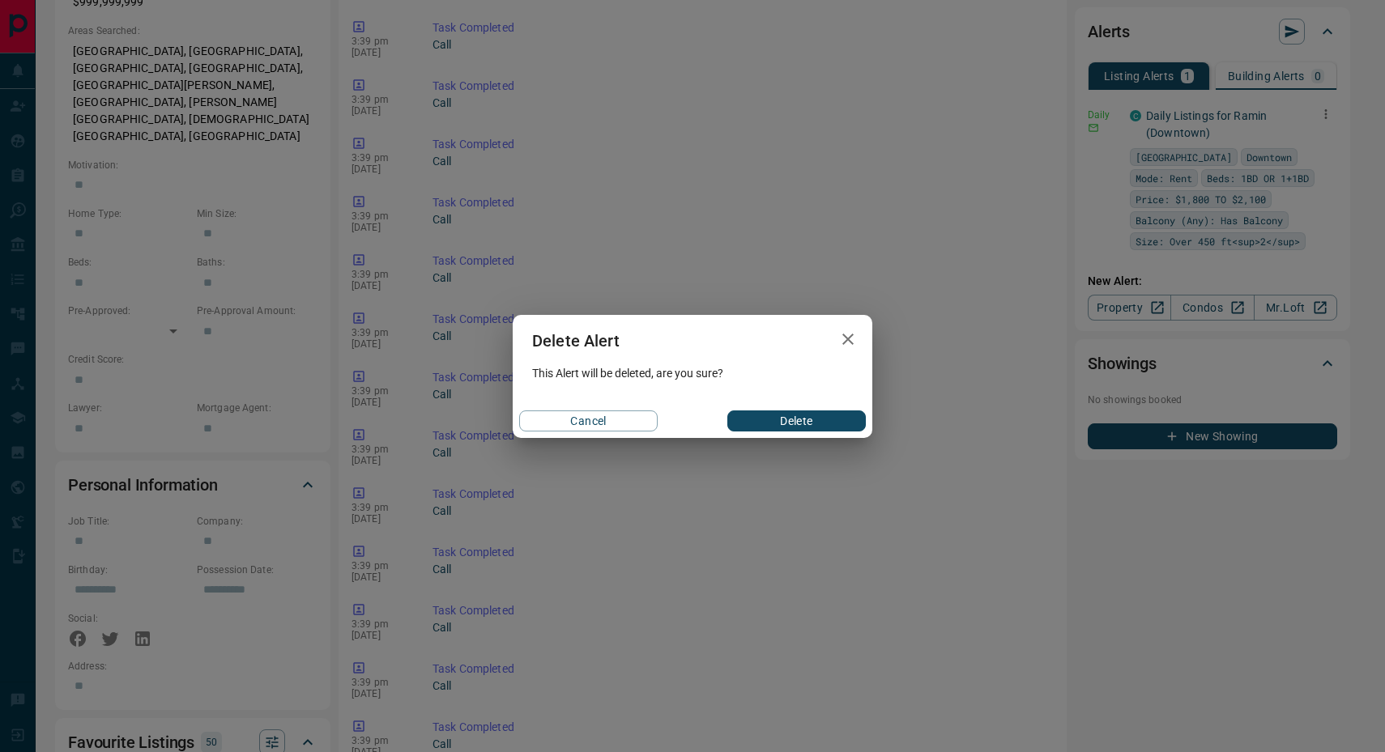
click at [773, 423] on button "Delete" at bounding box center [796, 421] width 138 height 21
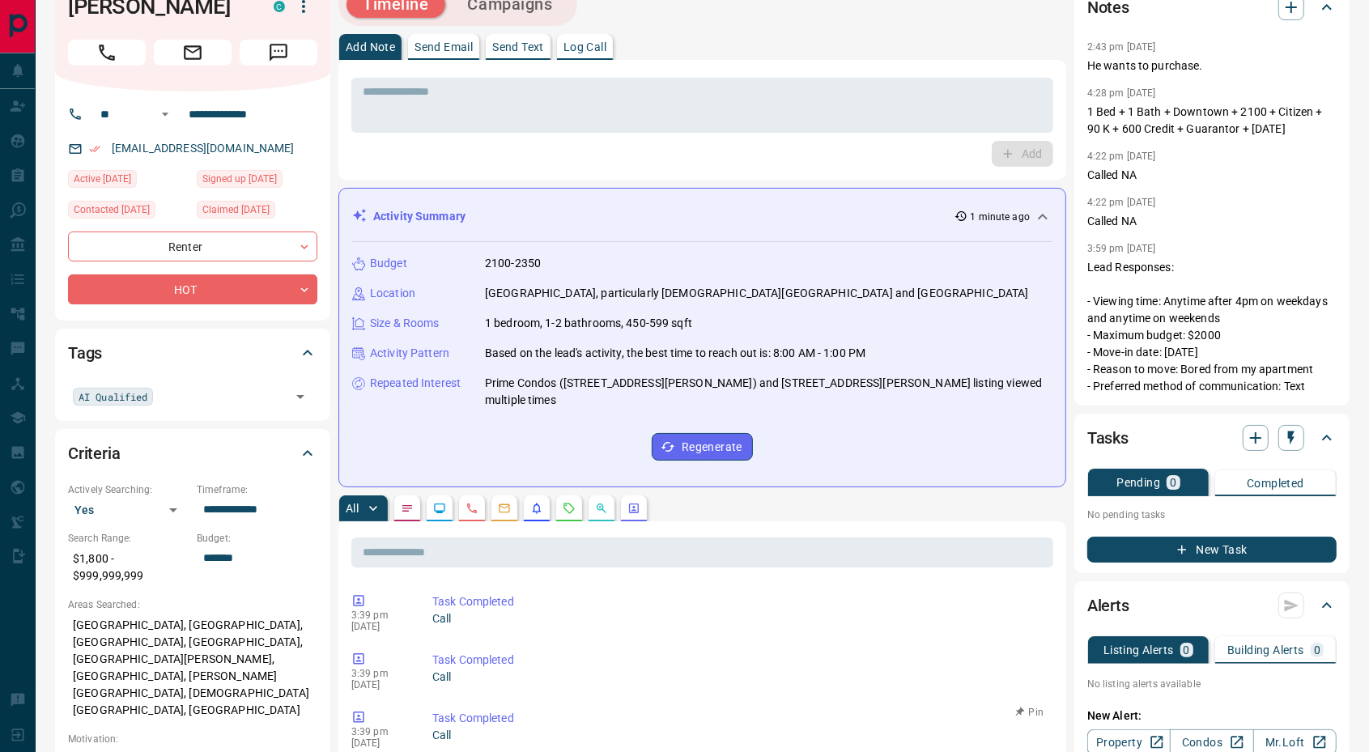
scroll to position [0, 0]
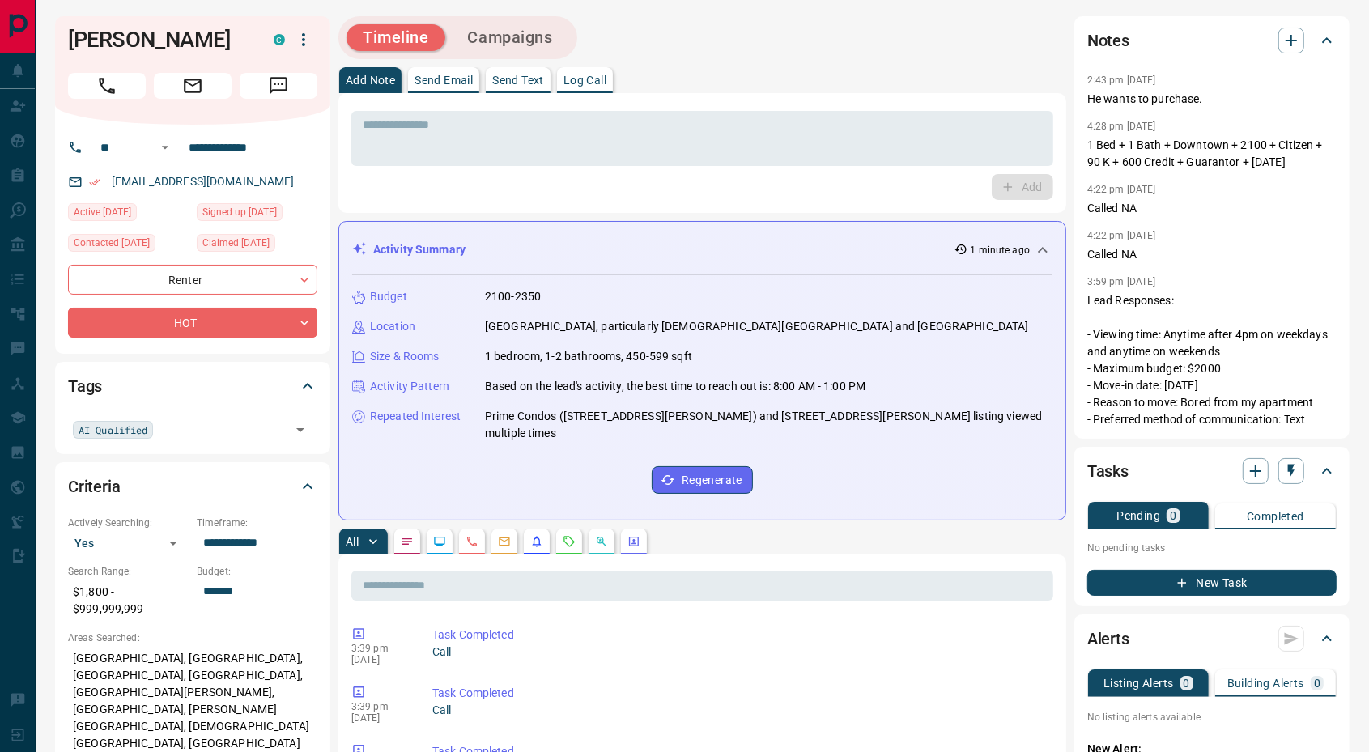
click at [1209, 575] on button "New Task" at bounding box center [1212, 583] width 249 height 26
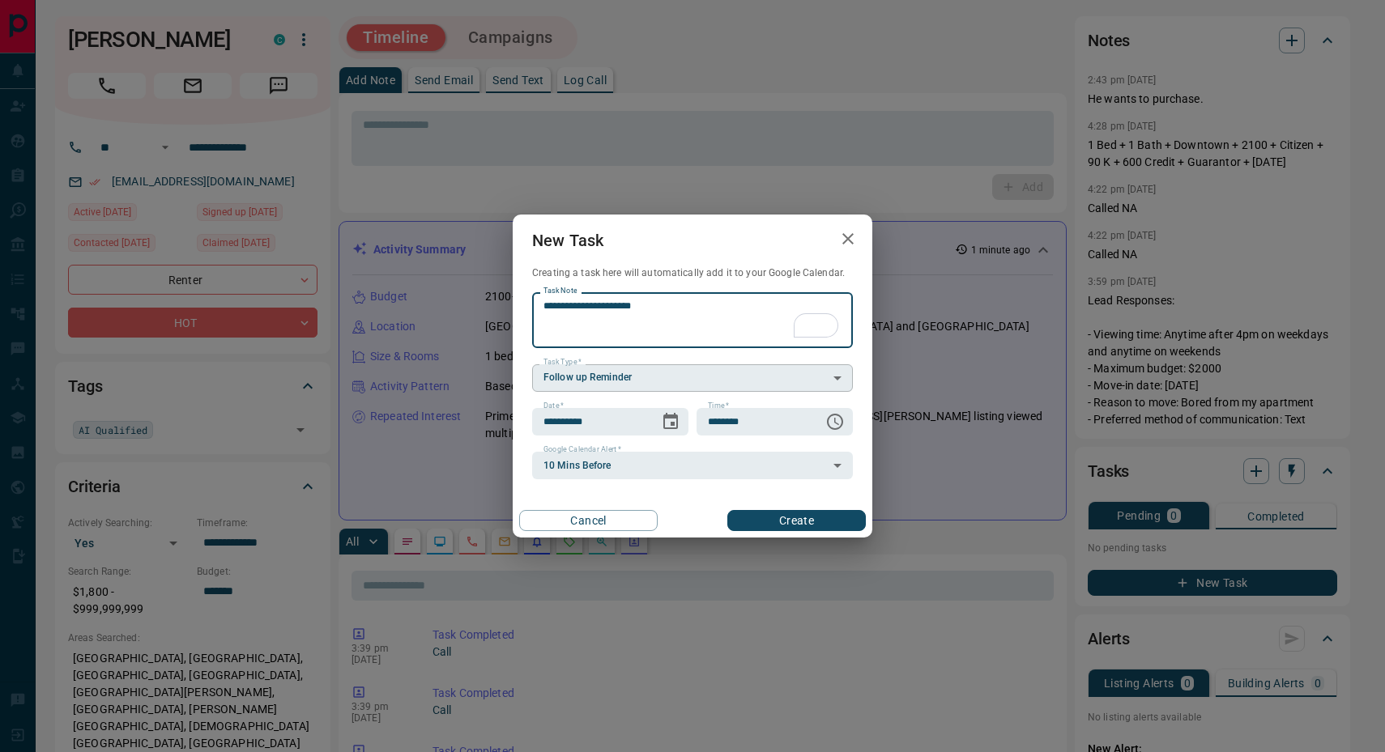
type textarea "**********"
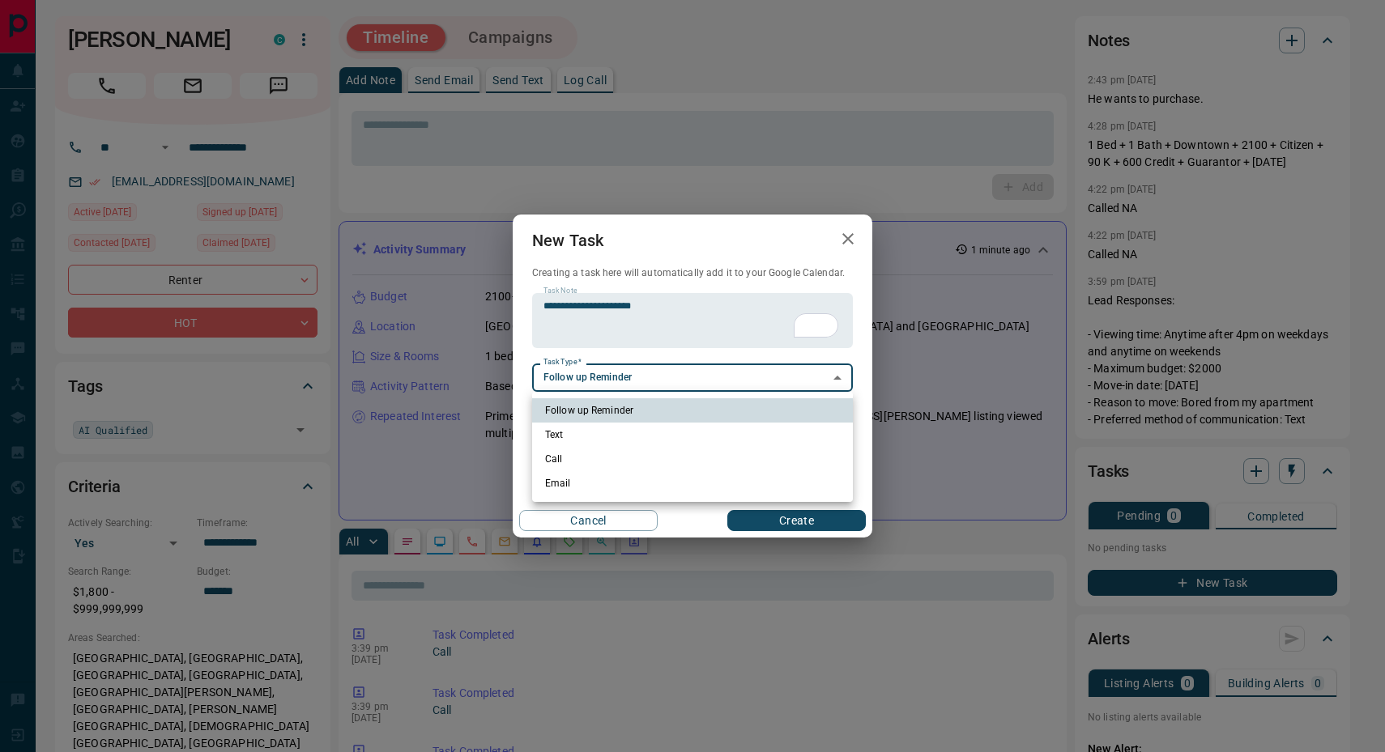
click at [601, 487] on li "Email" at bounding box center [692, 483] width 321 height 24
type input "**********"
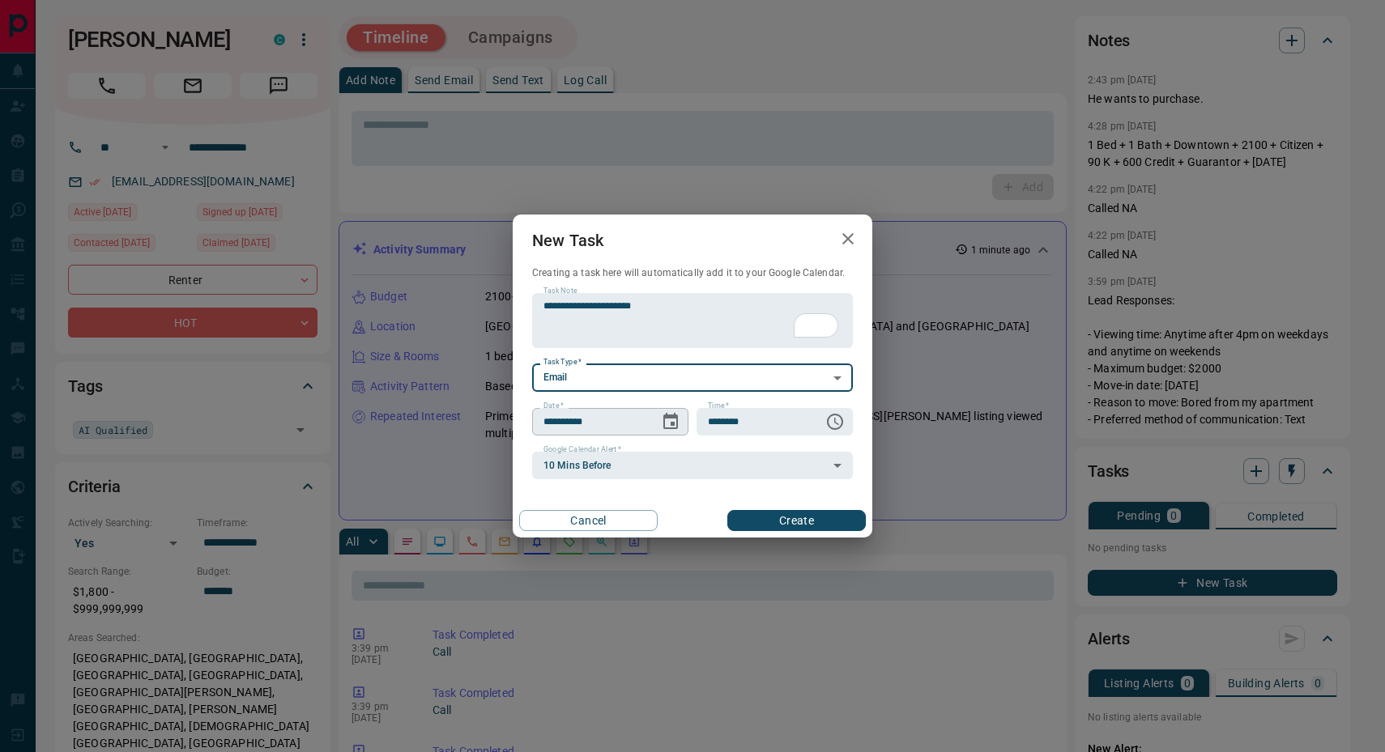
click at [667, 421] on icon "Choose date, selected date is Aug 14, 2025" at bounding box center [670, 421] width 19 height 19
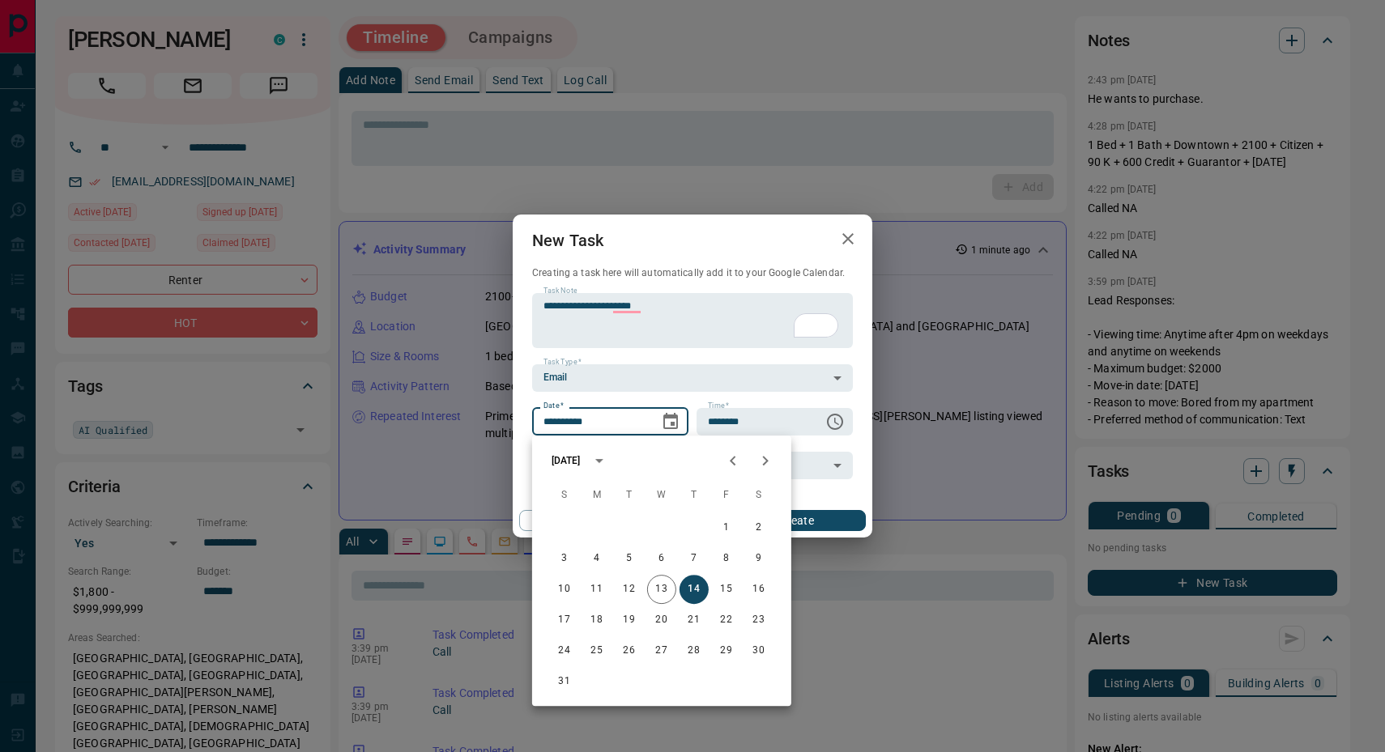
click at [769, 462] on icon "Next month" at bounding box center [765, 460] width 19 height 19
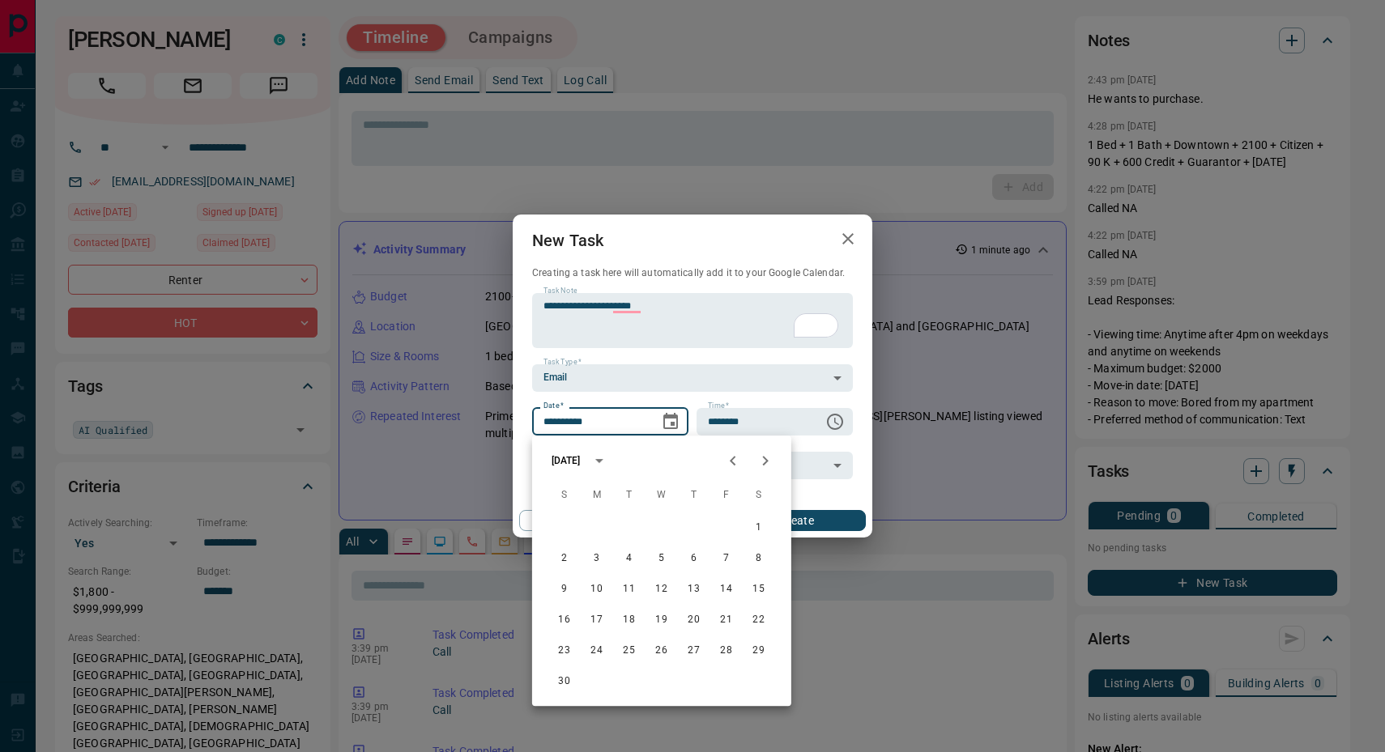
click at [769, 462] on icon "Next month" at bounding box center [765, 460] width 19 height 19
click at [658, 561] on button "11" at bounding box center [661, 558] width 29 height 29
type input "**********"
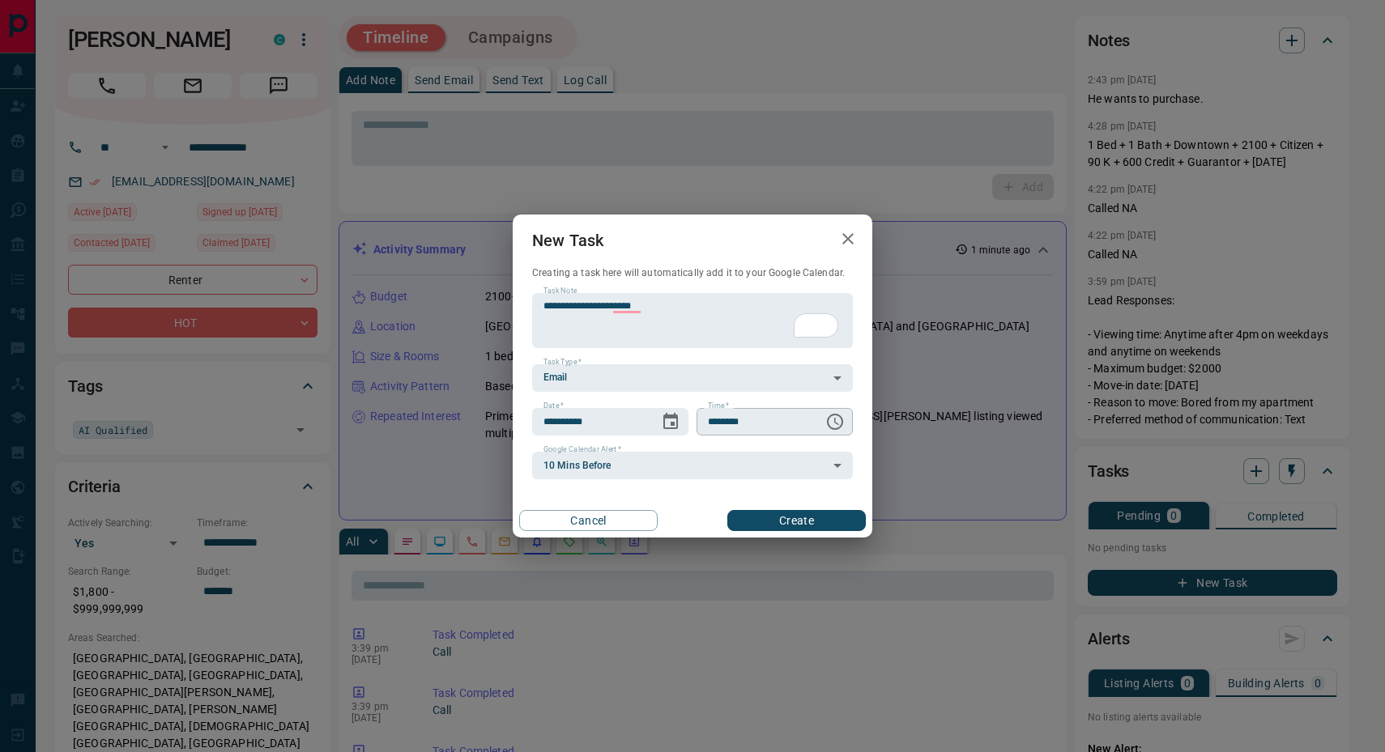
click at [710, 420] on input "********" at bounding box center [754, 422] width 116 height 28
click at [738, 422] on input "********" at bounding box center [754, 422] width 116 height 28
type input "********"
type textarea "**********"
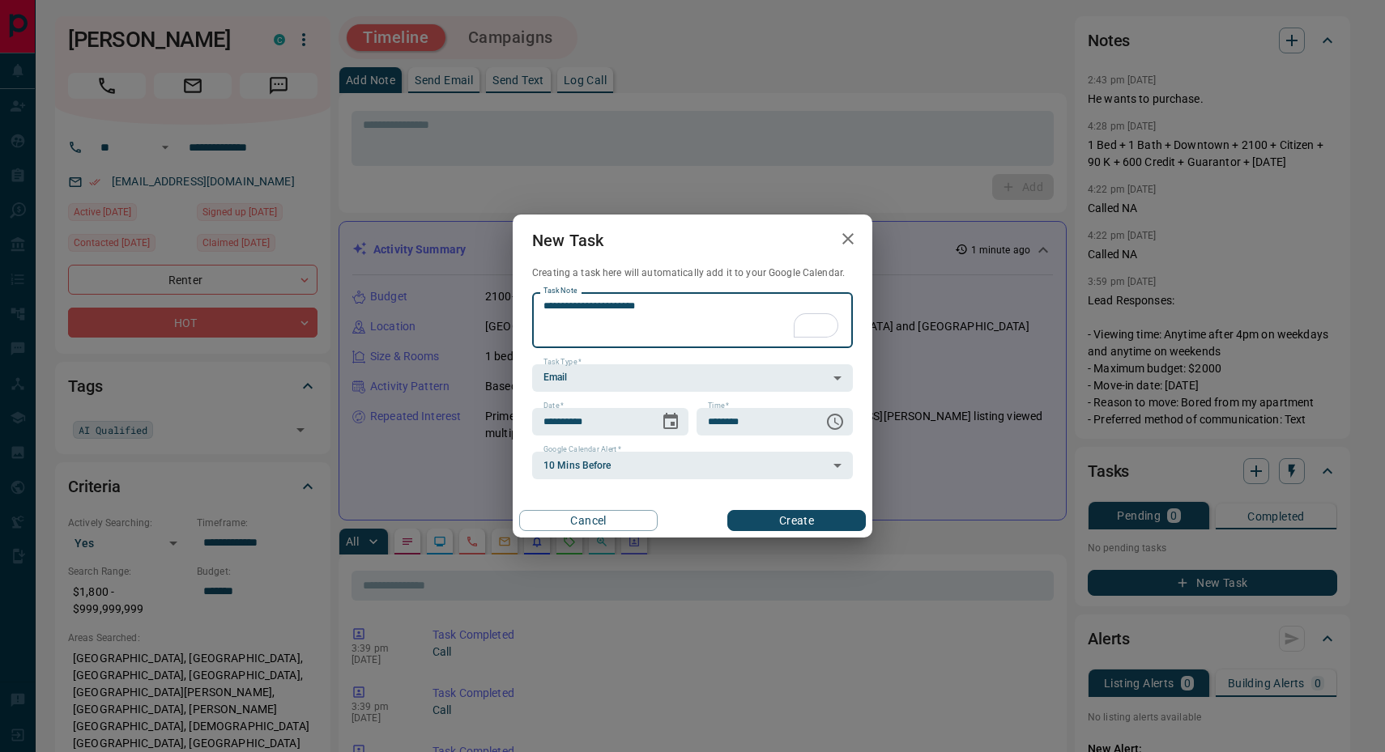
click at [786, 516] on button "Create" at bounding box center [796, 520] width 138 height 21
